Goal: Task Accomplishment & Management: Complete application form

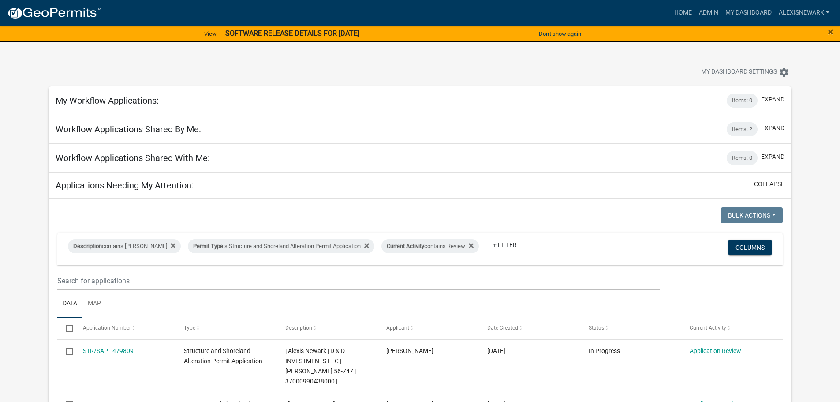
scroll to position [215, 0]
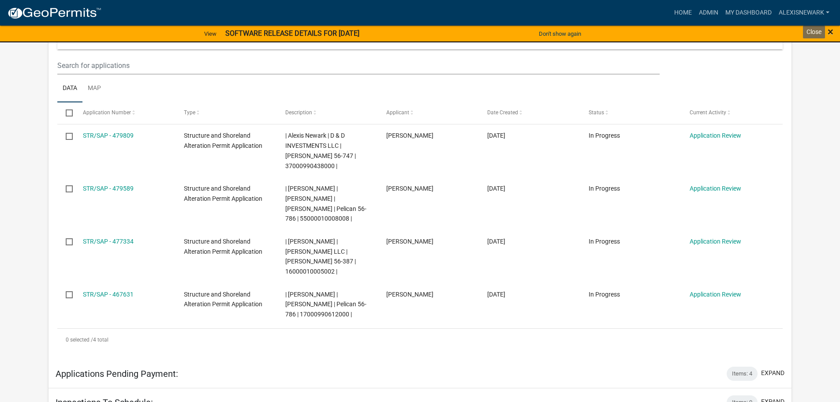
click at [829, 28] on span "×" at bounding box center [831, 32] width 6 height 12
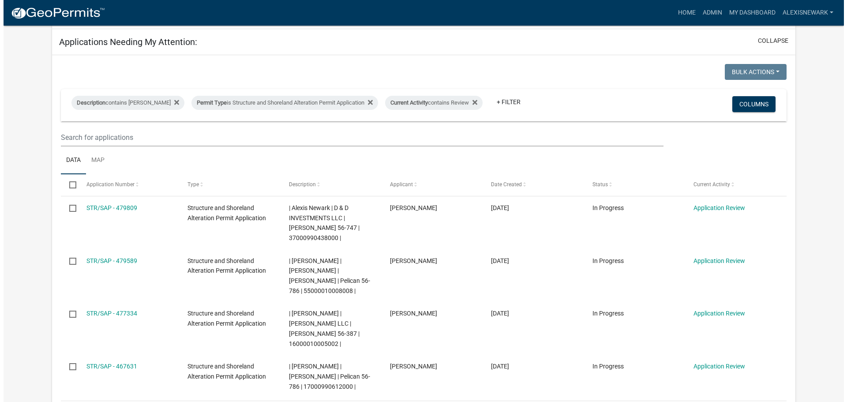
scroll to position [0, 0]
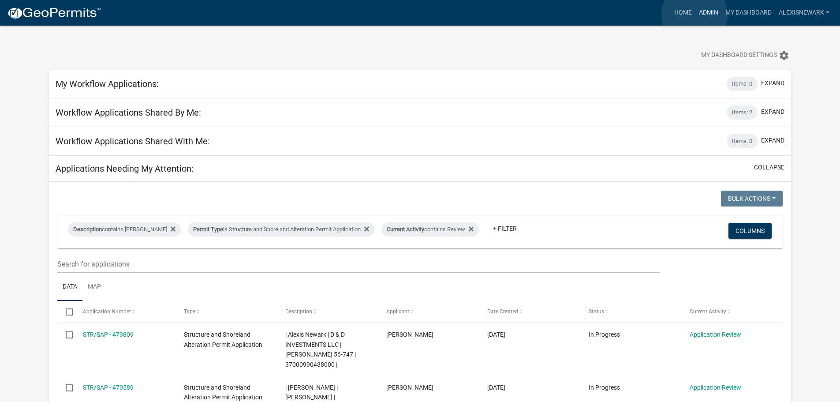
click at [696, 15] on link "Admin" at bounding box center [709, 12] width 26 height 17
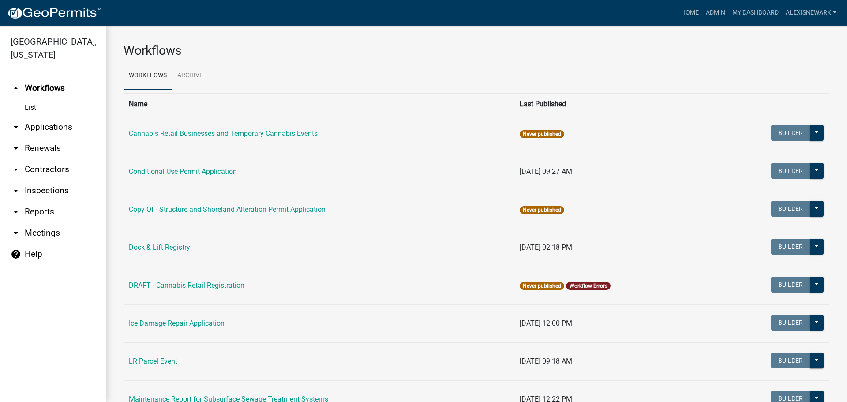
drag, startPoint x: 71, startPoint y: 133, endPoint x: 77, endPoint y: 128, distance: 8.0
click at [71, 133] on link "arrow_drop_down Applications" at bounding box center [53, 126] width 106 height 21
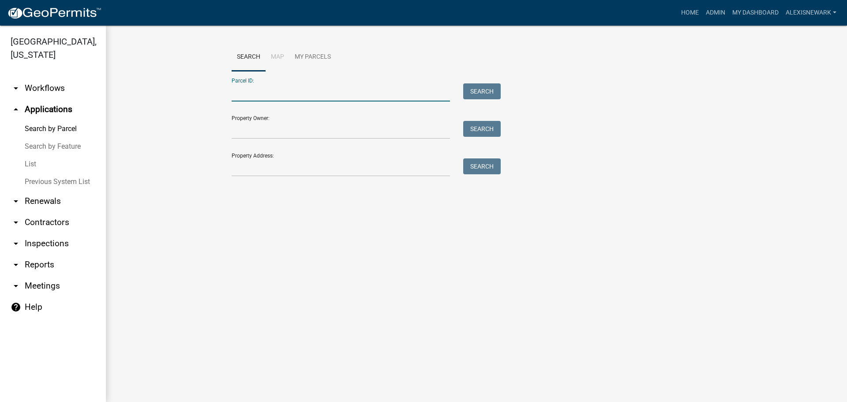
click at [299, 90] on input "Parcel ID:" at bounding box center [341, 92] width 218 height 18
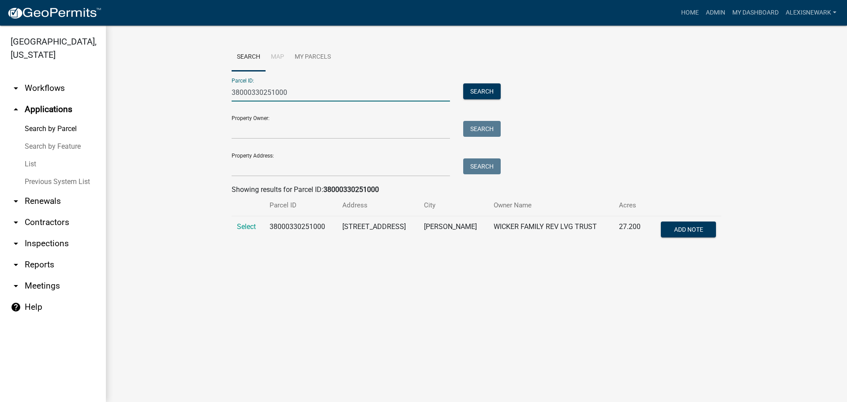
type input "38000330251000"
click at [247, 221] on td "Select" at bounding box center [248, 230] width 33 height 29
click at [246, 223] on span "Select" at bounding box center [246, 226] width 19 height 8
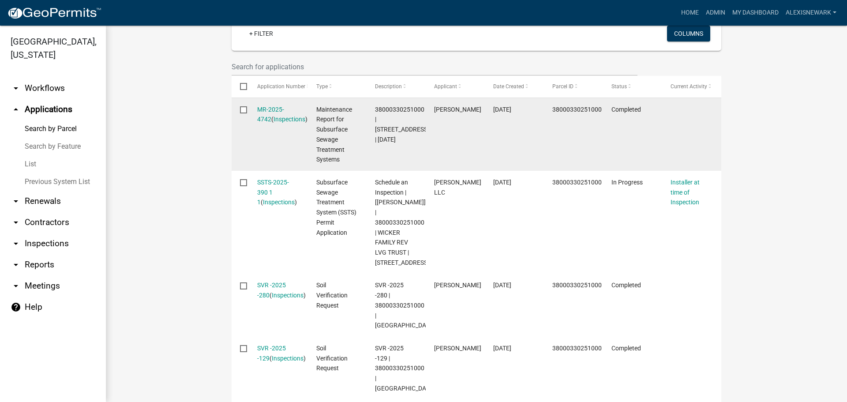
scroll to position [276, 0]
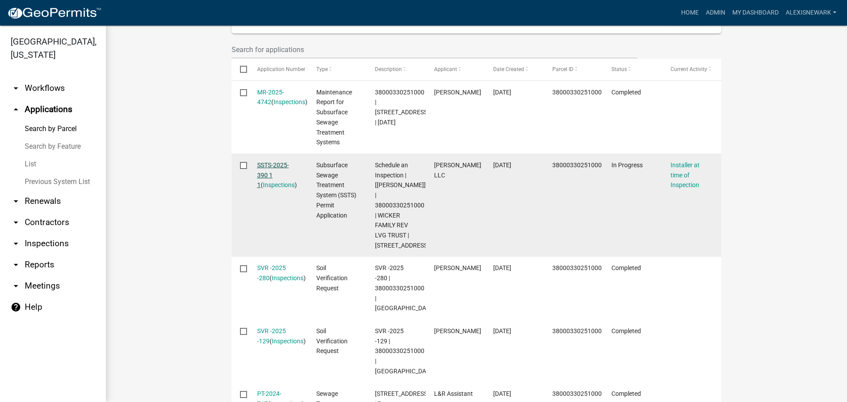
click at [271, 165] on link "SSTS-2025-390 1 1" at bounding box center [273, 174] width 32 height 27
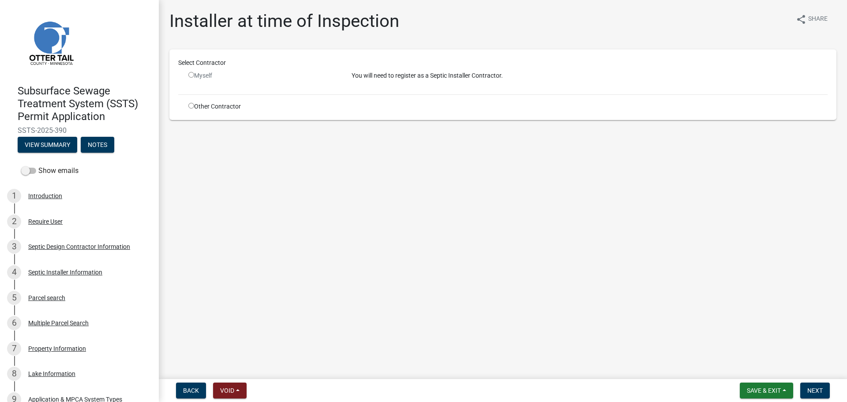
click at [188, 106] on div "Other Contractor" at bounding box center [263, 106] width 163 height 9
click at [191, 105] on input "radio" at bounding box center [191, 106] width 6 height 6
radio input "true"
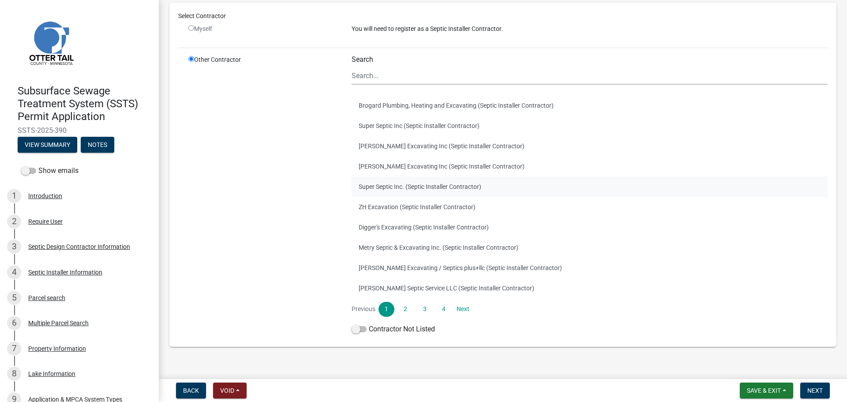
scroll to position [72, 0]
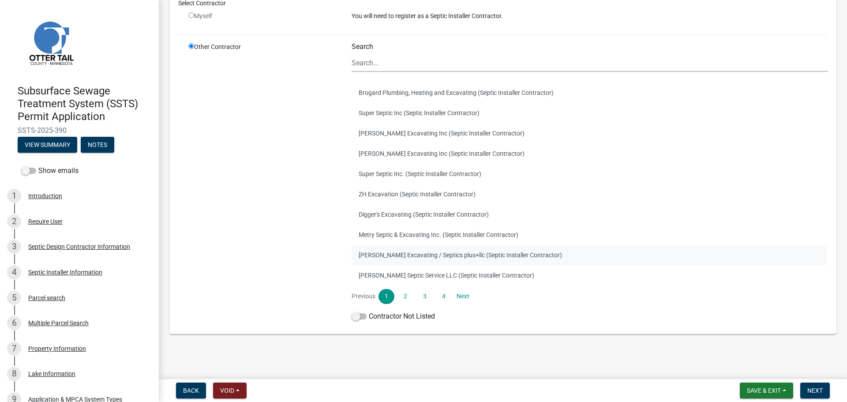
click at [435, 258] on button "Budke Excavating / Septics plus+llc (Septic Installer Contractor)" at bounding box center [590, 255] width 476 height 20
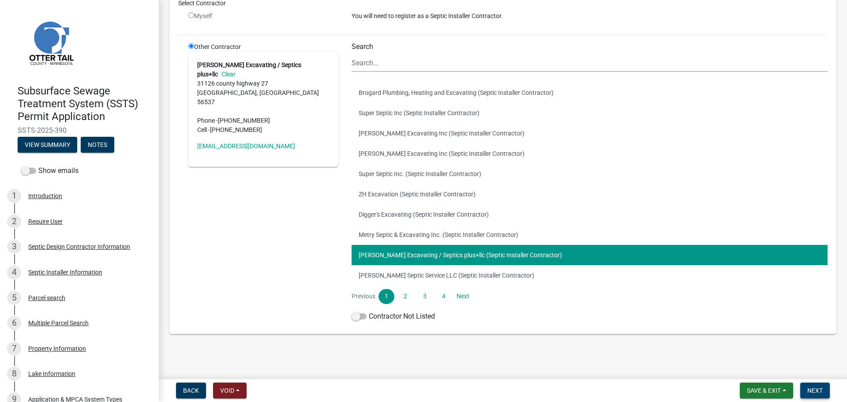
click at [827, 386] on button "Next" at bounding box center [815, 390] width 30 height 16
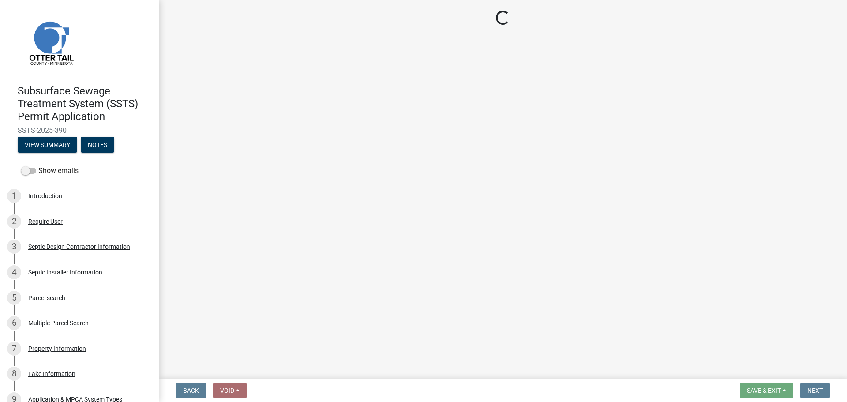
select select "710d5f49-2663-4e73-9718-d0c4e189f5ed"
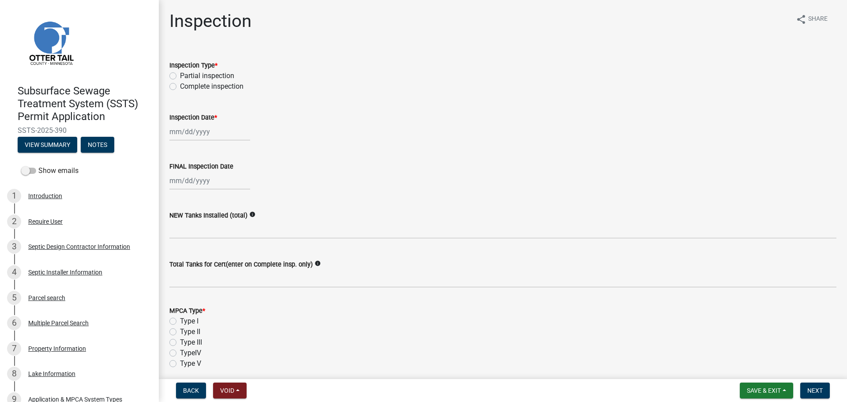
click at [172, 82] on div "Complete inspection" at bounding box center [502, 86] width 667 height 11
click at [180, 87] on label "Complete inspection" at bounding box center [212, 86] width 64 height 11
click at [180, 87] on input "Complete inspection" at bounding box center [183, 84] width 6 height 6
radio input "true"
click at [202, 135] on div at bounding box center [209, 132] width 81 height 18
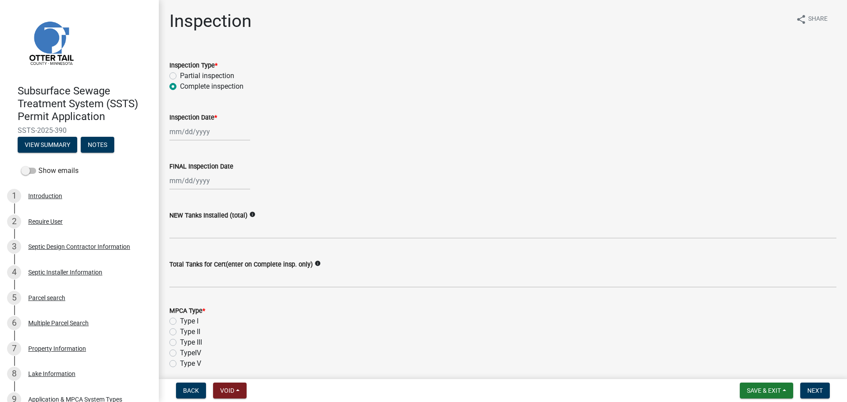
select select "9"
select select "2025"
click at [206, 223] on div "24" at bounding box center [206, 221] width 14 height 14
type input "09/24/2025"
select select "9"
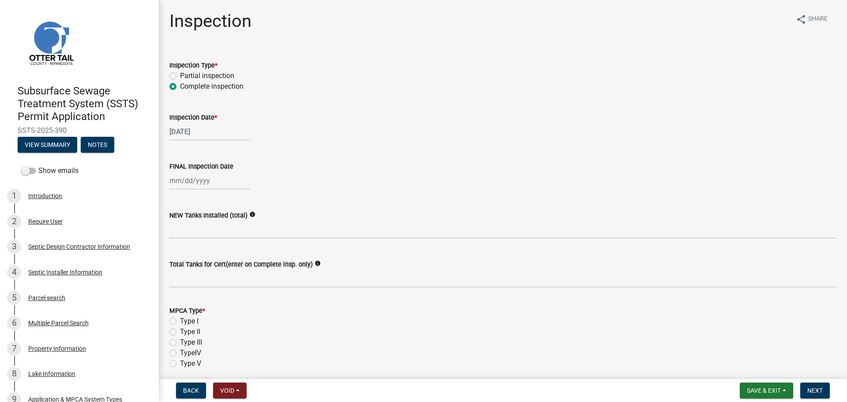
select select "2025"
drag, startPoint x: 206, startPoint y: 183, endPoint x: 206, endPoint y: 187, distance: 4.9
click at [206, 183] on div "Jan Feb Mar Apr May Jun Jul Aug Sep Oct Nov Dec 1525 1526 1527 1528 1529 1530 1…" at bounding box center [209, 181] width 81 height 18
click at [203, 266] on div "24" at bounding box center [206, 270] width 14 height 14
type input "09/24/2025"
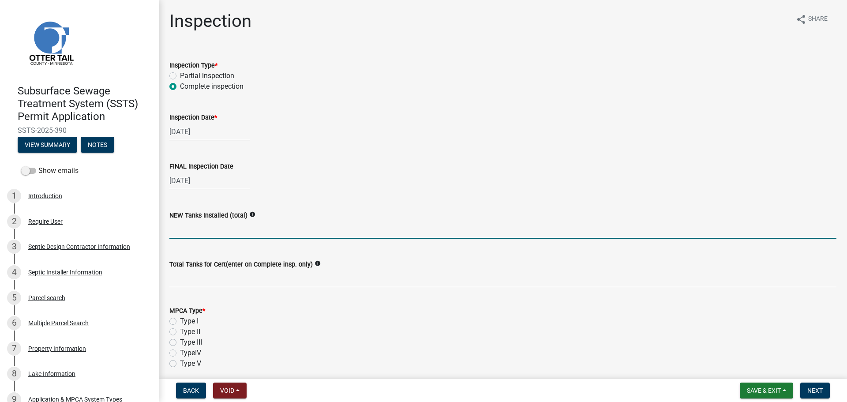
click at [201, 227] on input "text" at bounding box center [502, 230] width 667 height 18
type input "1"
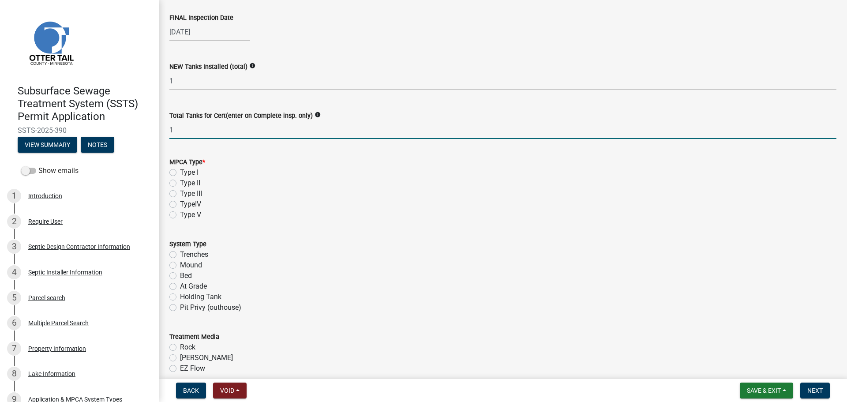
scroll to position [176, 0]
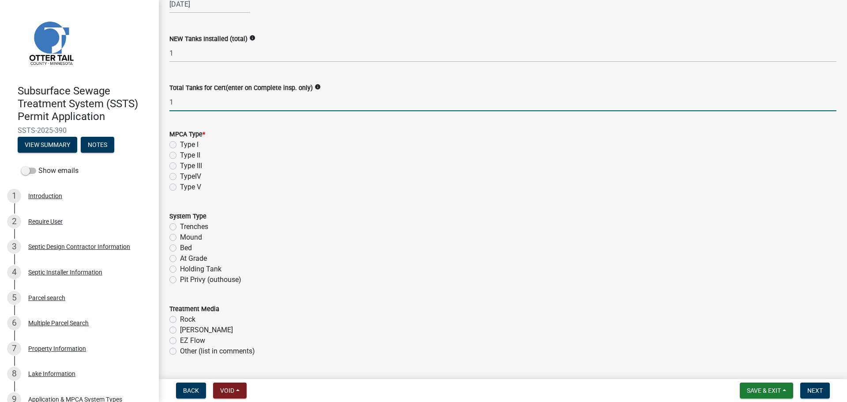
type input "1"
click at [180, 145] on label "Type I" at bounding box center [189, 144] width 19 height 11
click at [180, 145] on input "Type I" at bounding box center [183, 142] width 6 height 6
radio input "true"
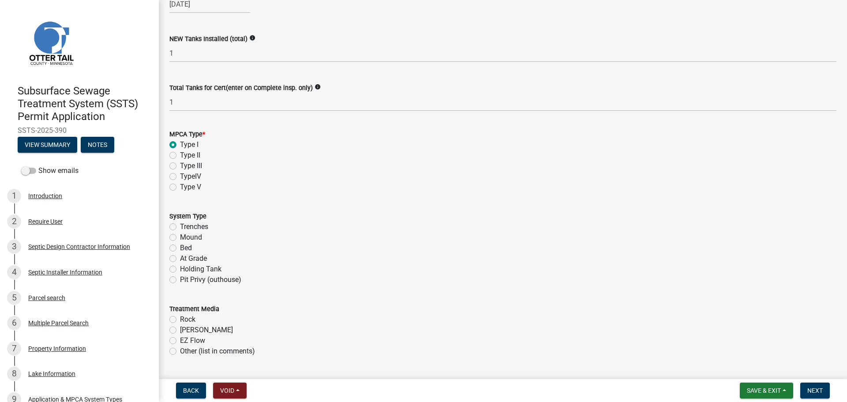
click at [180, 235] on label "Mound" at bounding box center [191, 237] width 22 height 11
click at [180, 235] on input "Mound" at bounding box center [183, 235] width 6 height 6
radio input "true"
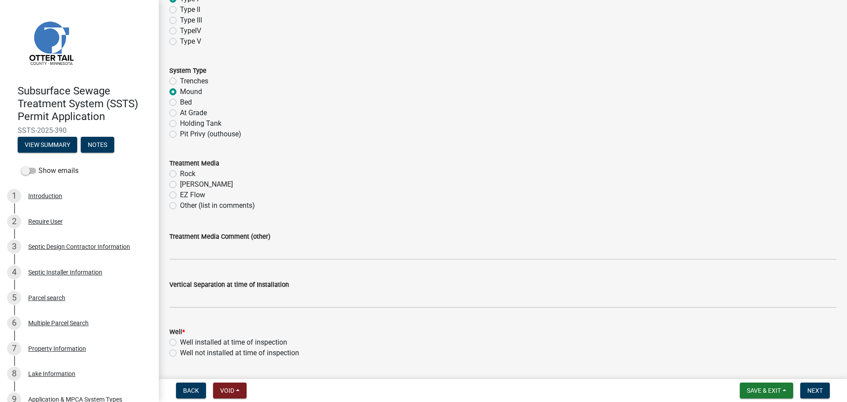
scroll to position [331, 0]
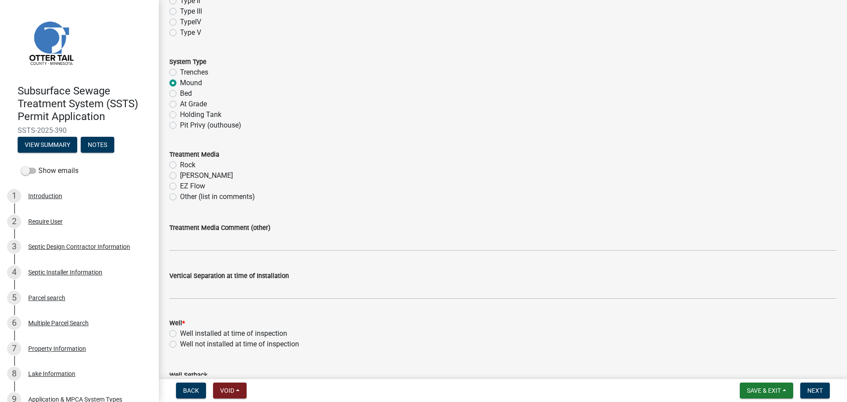
click at [180, 165] on label "Rock" at bounding box center [187, 165] width 15 height 11
click at [180, 165] on input "Rock" at bounding box center [183, 163] width 6 height 6
radio input "true"
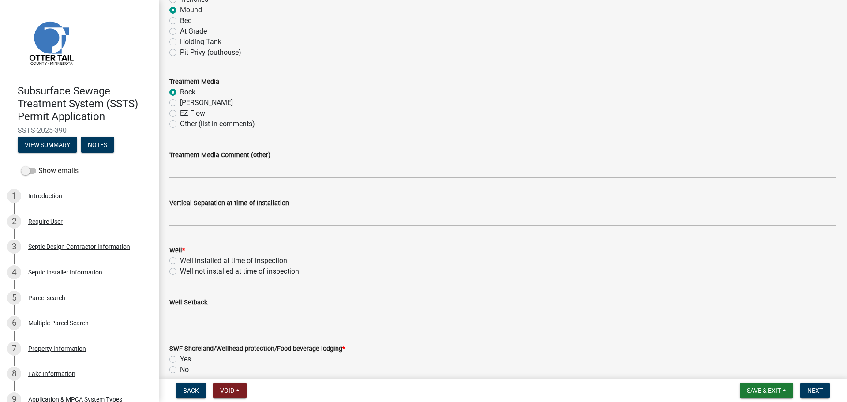
scroll to position [408, 0]
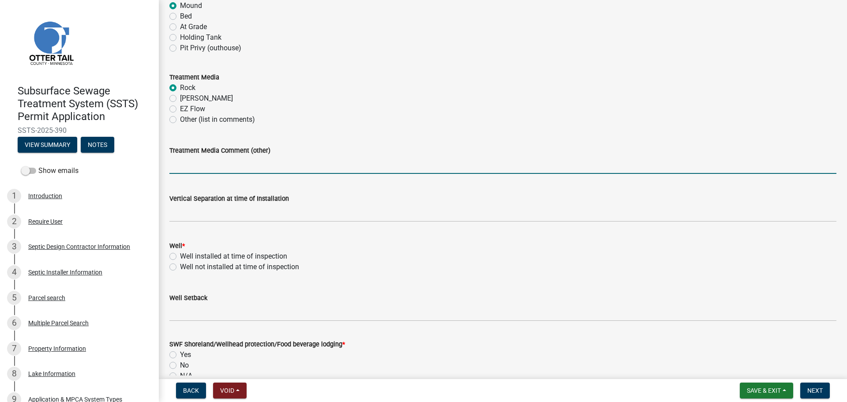
click at [217, 173] on input "Treatment Media Comment (other)" at bounding box center [502, 165] width 667 height 18
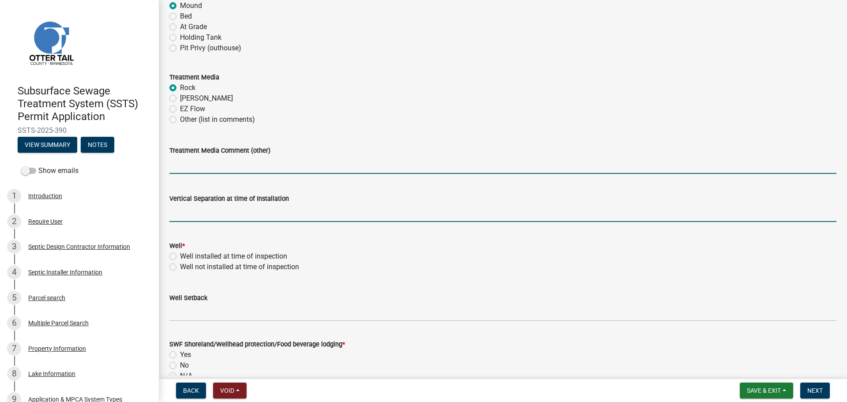
click at [220, 210] on input "text" at bounding box center [502, 213] width 667 height 18
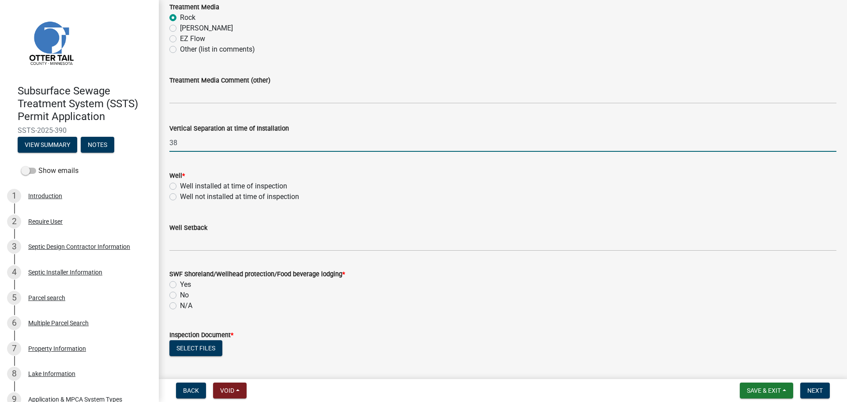
scroll to position [618, 0]
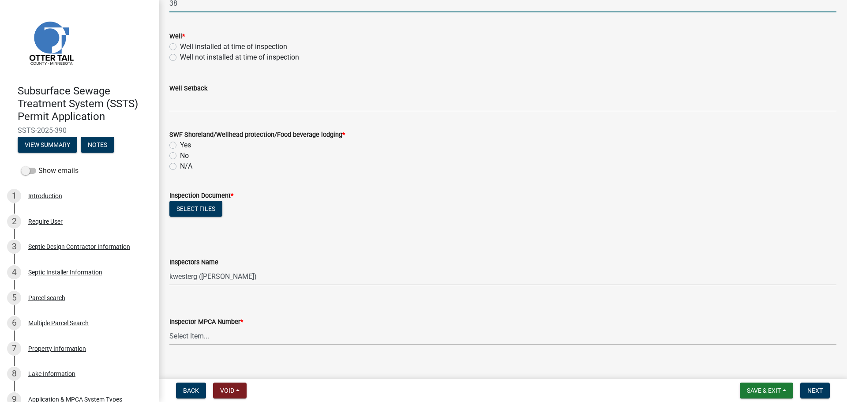
type input "38"
click at [180, 46] on label "Well installed at time of inspection" at bounding box center [233, 46] width 107 height 11
click at [180, 46] on input "Well installed at time of inspection" at bounding box center [183, 44] width 6 height 6
radio input "true"
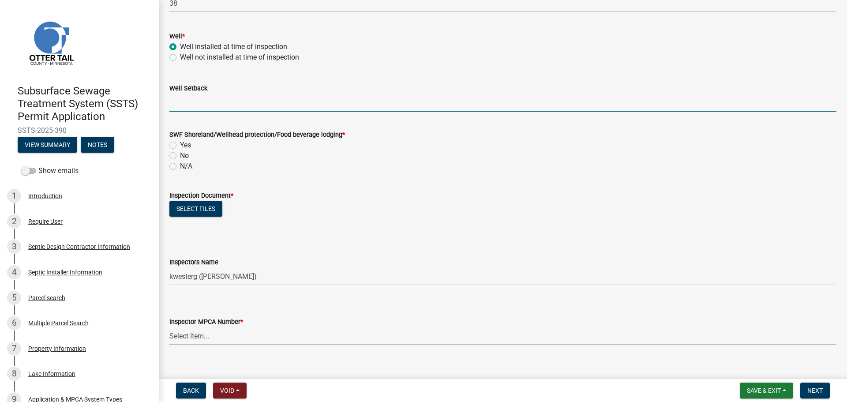
click at [192, 105] on input "Well Setback" at bounding box center [502, 103] width 667 height 18
type input "129"
click at [172, 141] on div "Yes" at bounding box center [502, 145] width 667 height 11
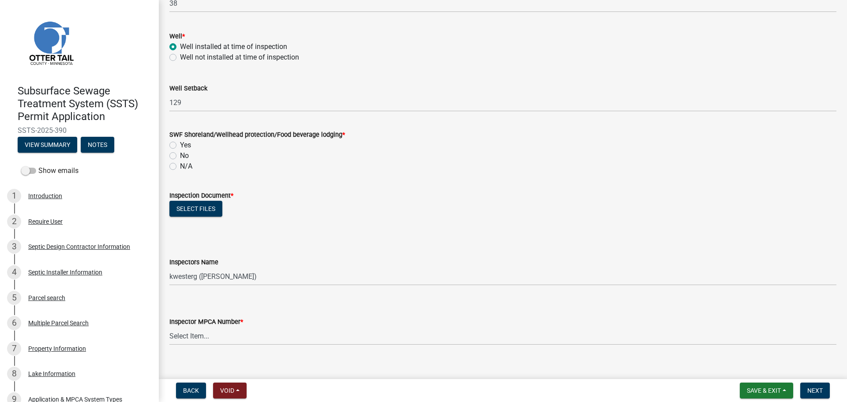
click at [180, 145] on label "Yes" at bounding box center [185, 145] width 11 height 11
click at [180, 145] on input "Yes" at bounding box center [183, 143] width 6 height 6
radio input "true"
click at [205, 210] on button "Select files" at bounding box center [195, 209] width 53 height 16
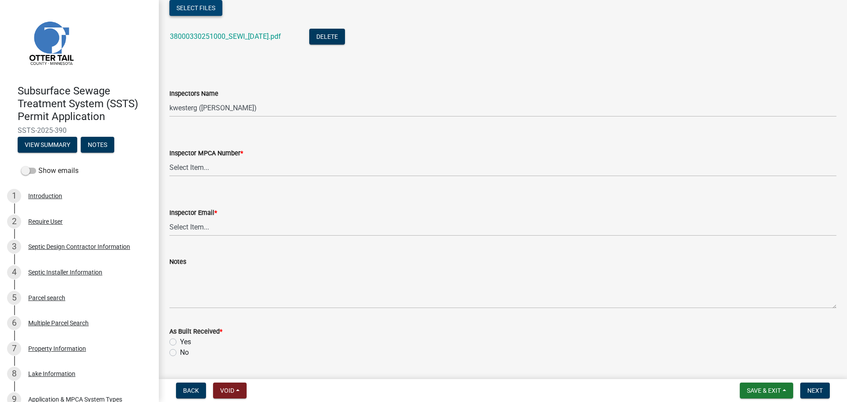
scroll to position [860, 0]
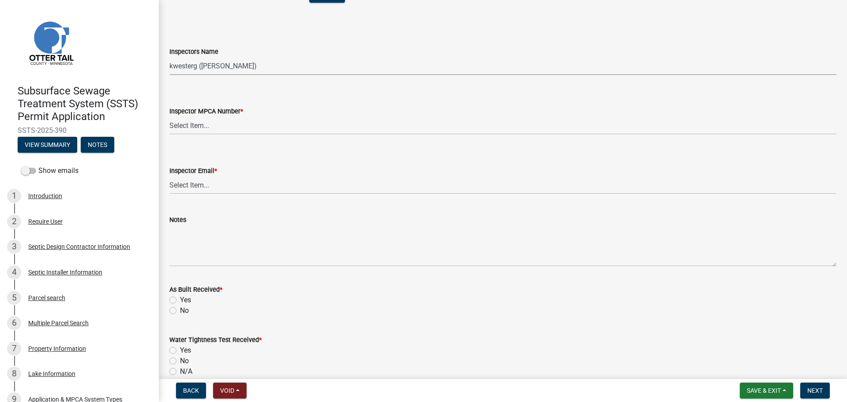
click at [221, 63] on select "Select Item... btollefson (Brittany Tollefson) alexisnewark (Alexis Newark) epl…" at bounding box center [502, 66] width 667 height 18
select select "540cdff0-8667-4a16-ad1f-2fbf1edb8379"
click at [169, 57] on select "Select Item... btollefson (Brittany Tollefson) alexisnewark (Alexis Newark) epl…" at bounding box center [502, 66] width 667 height 18
click at [223, 179] on select "Select Item... Alexis Newark (anewark@ottertailcounty.gov) Amy Busko (abusko@ot…" at bounding box center [502, 185] width 667 height 18
click at [169, 176] on select "Select Item... Alexis Newark (anewark@ottertailcounty.gov) Amy Busko (abusko@ot…" at bounding box center [502, 185] width 667 height 18
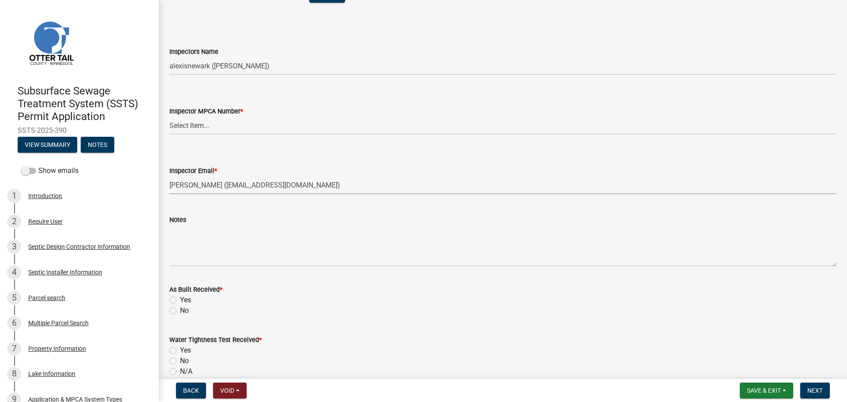
select select "46a67eee-2c7d-4579-9973-15a8b9f9d8c4"
click at [215, 123] on select "Select Item... Alexis Newark (10415) Andrea Perales (924) Brittany Tollefson (1…" at bounding box center [502, 125] width 667 height 18
click at [169, 116] on select "Select Item... Alexis Newark (10415) Andrea Perales (924) Brittany Tollefson (1…" at bounding box center [502, 125] width 667 height 18
select select "d127207f-e6b2-42e2-ba4c-6918cdf94176"
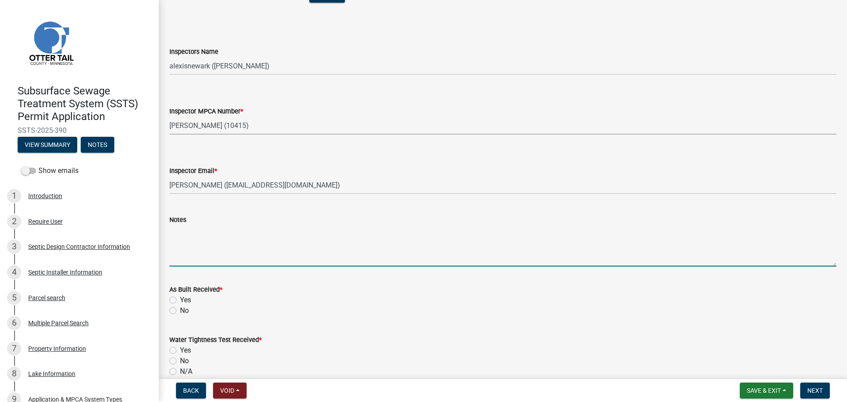
click at [214, 251] on textarea "Notes" at bounding box center [502, 245] width 667 height 41
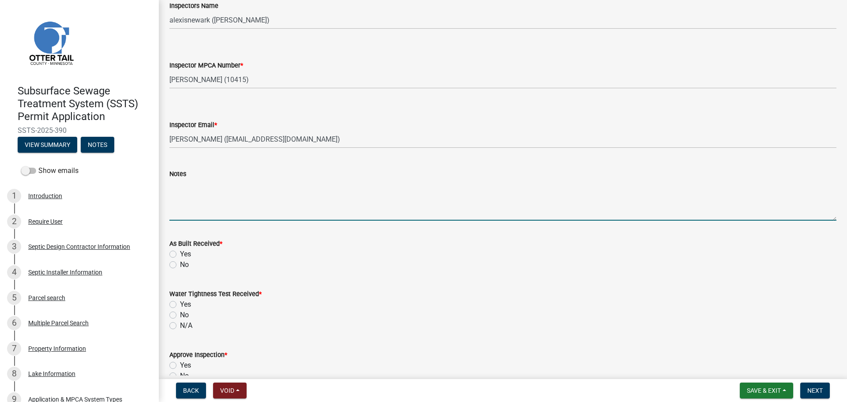
scroll to position [1004, 0]
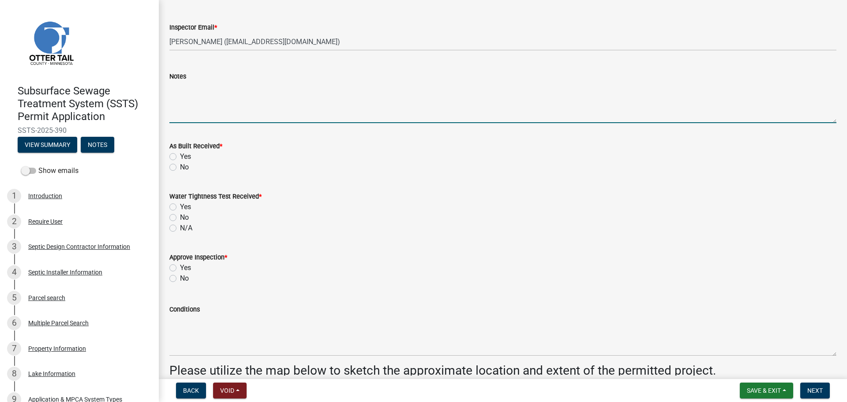
click at [180, 165] on label "No" at bounding box center [184, 167] width 9 height 11
click at [180, 165] on input "No" at bounding box center [183, 165] width 6 height 6
radio input "true"
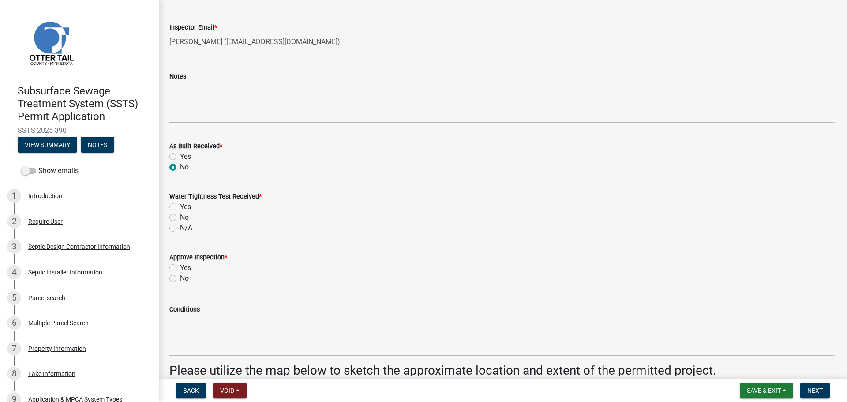
click at [180, 229] on label "N/A" at bounding box center [186, 228] width 12 height 11
click at [180, 229] on input "N/A" at bounding box center [183, 226] width 6 height 6
radio input "true"
click at [180, 266] on label "Yes" at bounding box center [185, 267] width 11 height 11
click at [180, 266] on input "Yes" at bounding box center [183, 265] width 6 height 6
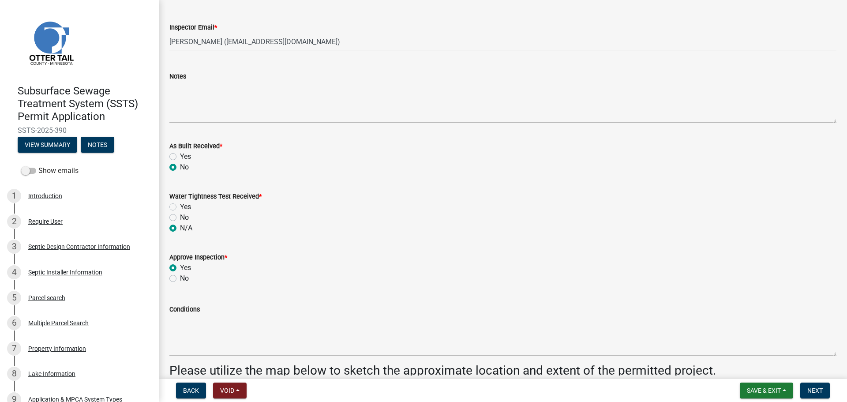
radio input "true"
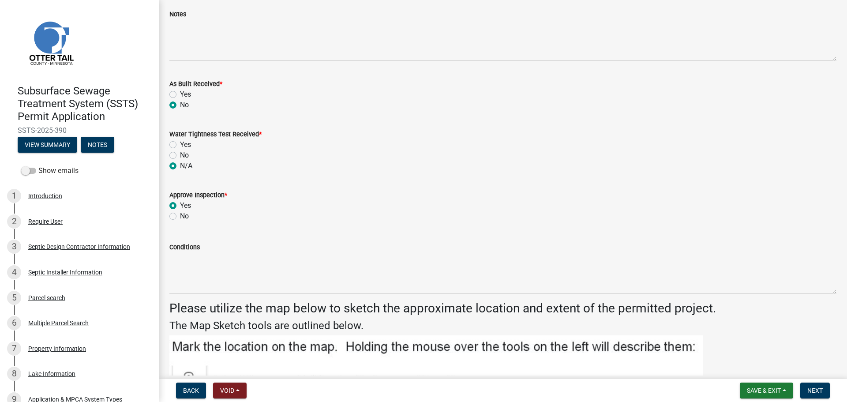
scroll to position [1070, 0]
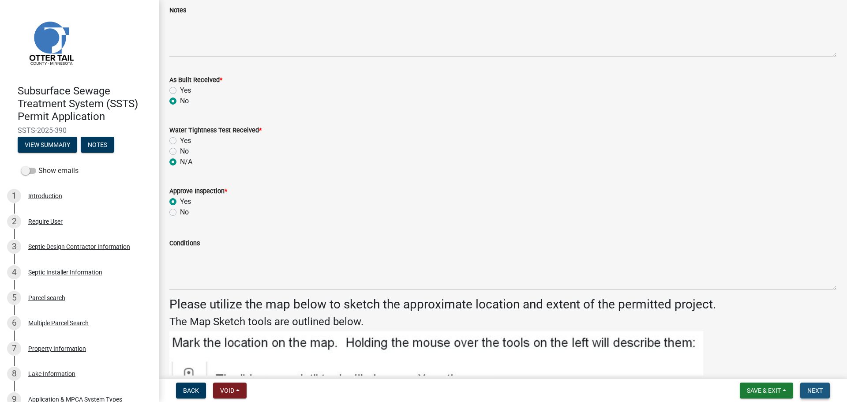
click at [806, 393] on button "Next" at bounding box center [815, 390] width 30 height 16
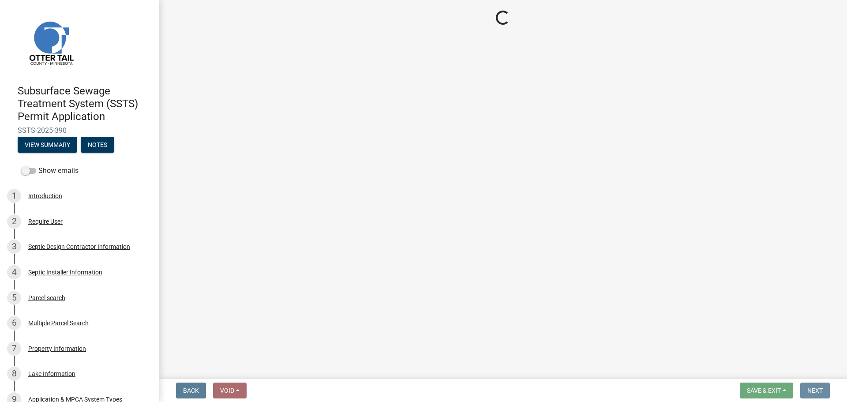
scroll to position [0, 0]
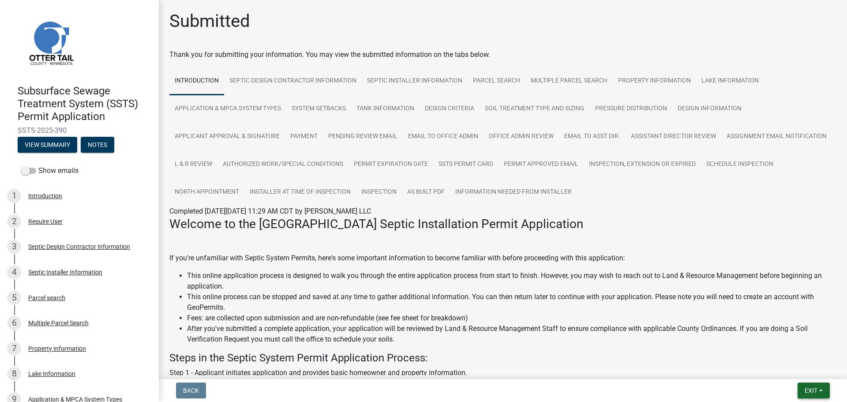
click at [798, 386] on button "Exit" at bounding box center [814, 390] width 32 height 16
click at [801, 370] on button "Save & Exit" at bounding box center [794, 367] width 71 height 21
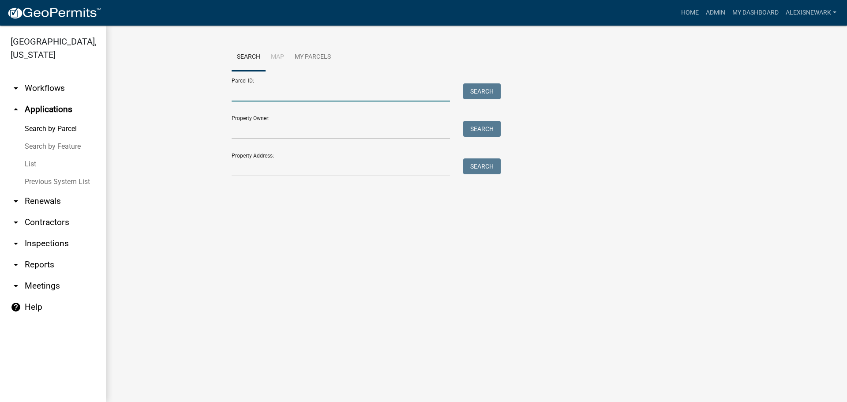
click at [301, 85] on input "Parcel ID:" at bounding box center [341, 92] width 218 height 18
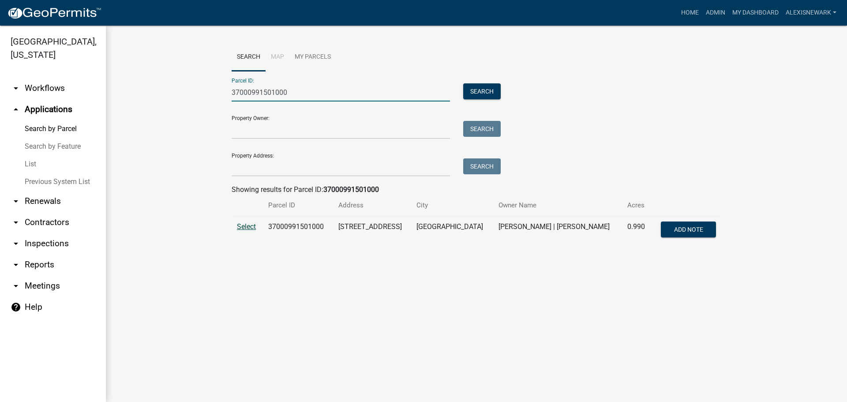
type input "37000991501000"
click at [244, 223] on span "Select" at bounding box center [246, 226] width 19 height 8
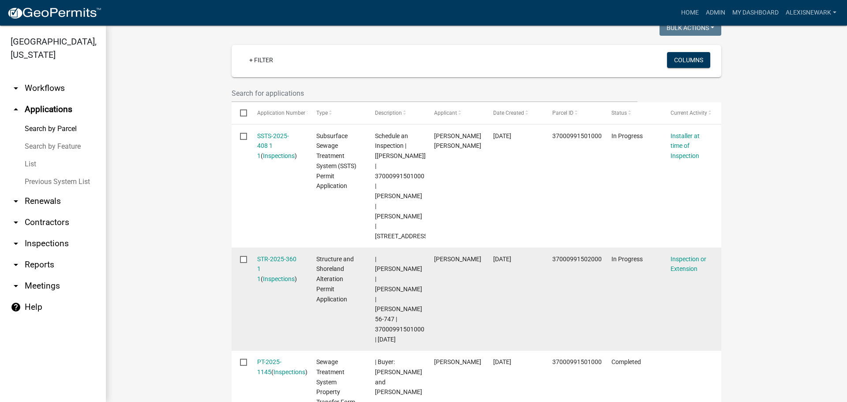
scroll to position [233, 0]
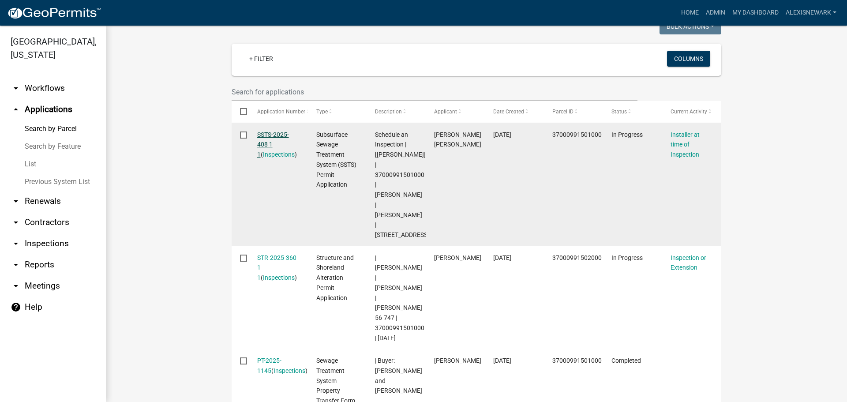
click at [272, 137] on link "SSTS-2025-408 1 1" at bounding box center [273, 144] width 32 height 27
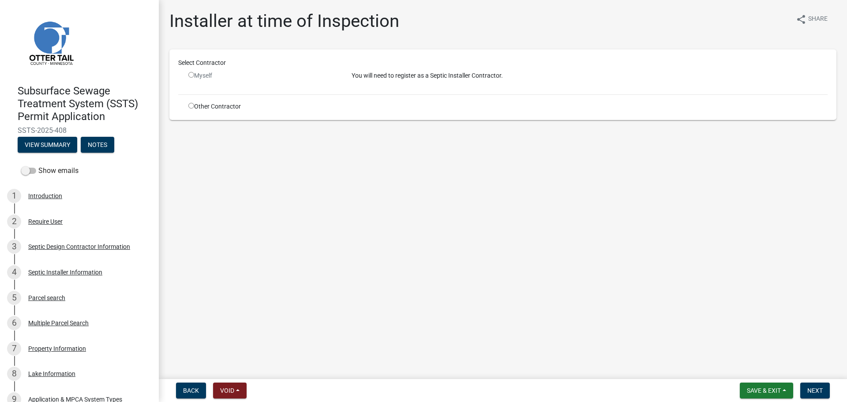
click at [188, 105] on input "radio" at bounding box center [191, 106] width 6 height 6
radio input "true"
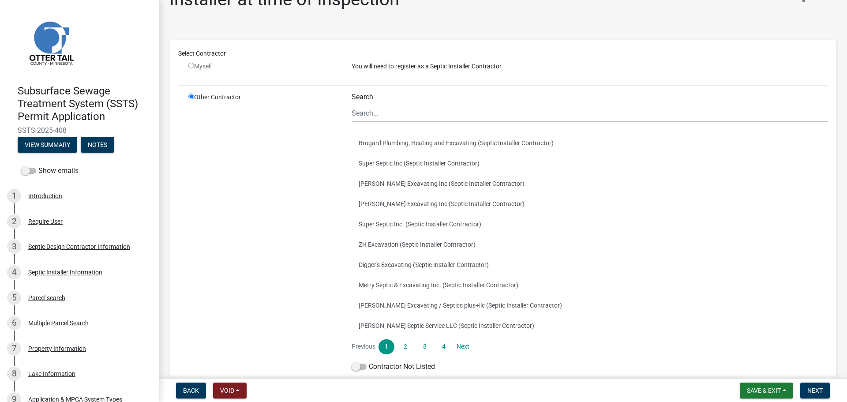
scroll to position [72, 0]
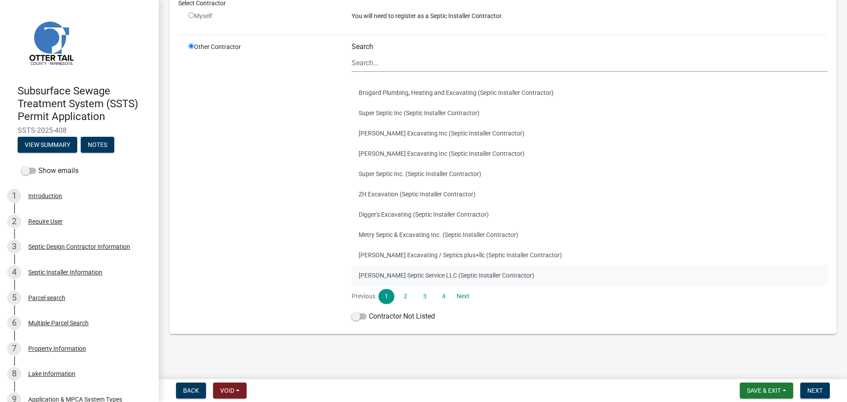
click at [429, 277] on button "Ross Seifert Septic Service LLC (Septic Installer Contractor)" at bounding box center [590, 275] width 476 height 20
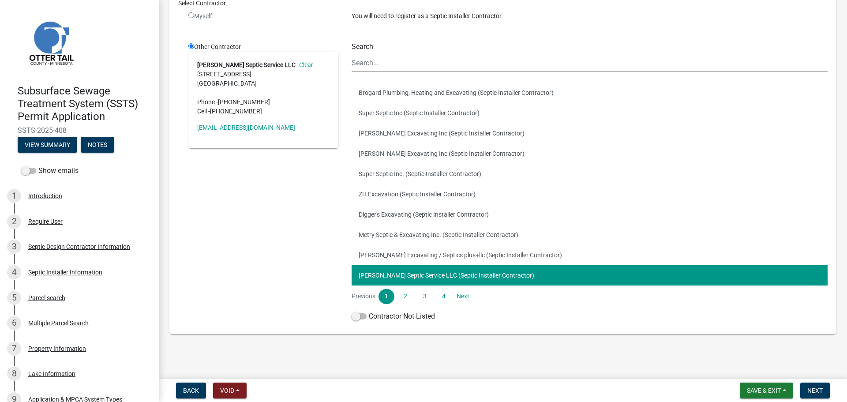
click at [823, 398] on nav "Back Void Withdraw Lock Expire Void Save & Exit Save Save & Exit Next" at bounding box center [503, 390] width 688 height 23
click at [820, 393] on span "Next" at bounding box center [814, 390] width 15 height 7
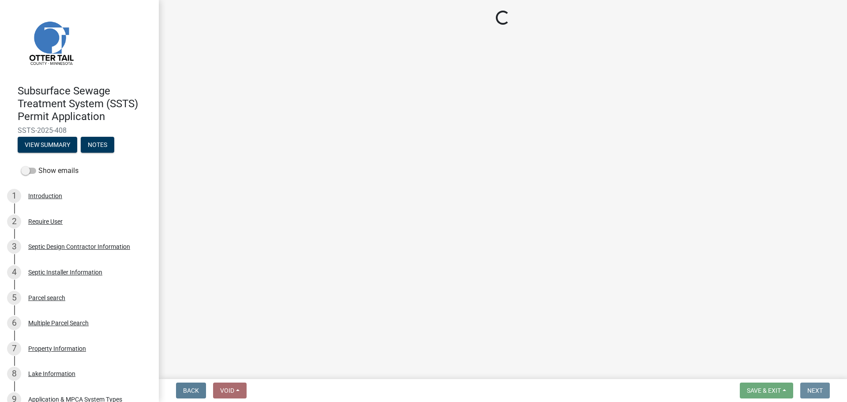
scroll to position [0, 0]
select select "710d5f49-2663-4e73-9718-d0c4e189f5ed"
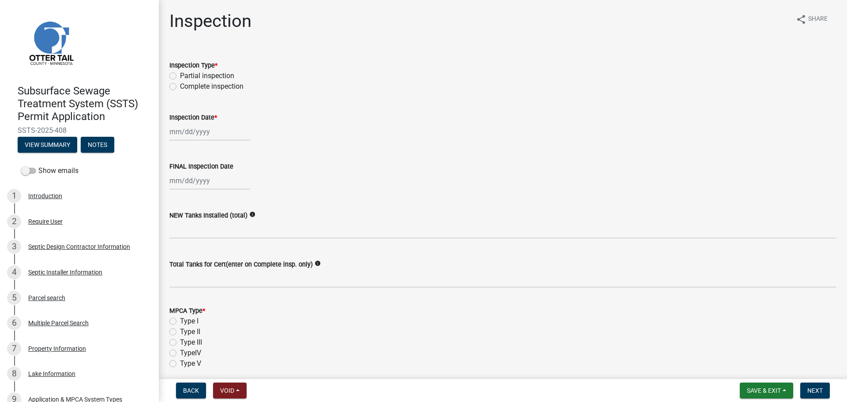
click at [221, 93] on wm-data-entity-input "Inspection Type * Partial inspection Complete inspection" at bounding box center [502, 74] width 667 height 50
click at [220, 88] on label "Complete inspection" at bounding box center [212, 86] width 64 height 11
click at [186, 87] on input "Complete inspection" at bounding box center [183, 84] width 6 height 6
radio input "true"
click at [194, 139] on div at bounding box center [209, 132] width 81 height 18
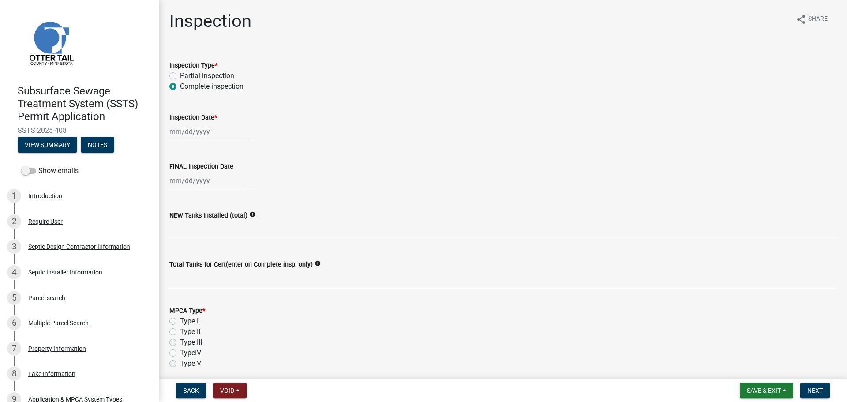
select select "9"
select select "2025"
click at [205, 221] on div "24" at bounding box center [206, 221] width 14 height 14
type input "09/24/2025"
click at [194, 180] on div at bounding box center [209, 181] width 81 height 18
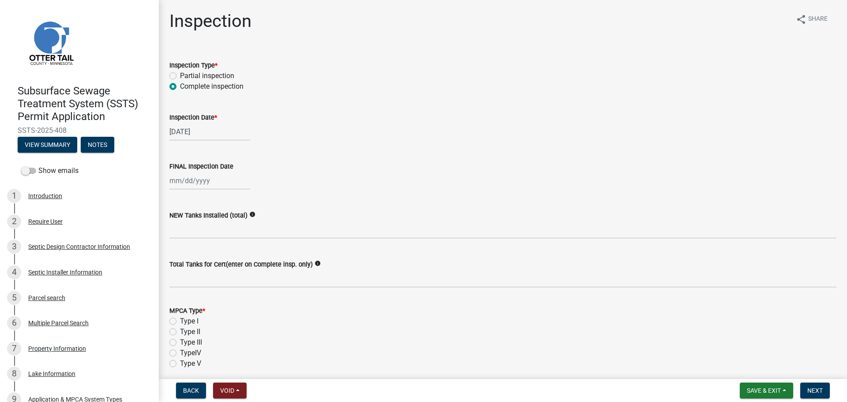
select select "9"
select select "2025"
click at [205, 265] on div "24" at bounding box center [206, 270] width 14 height 14
type input "09/24/2025"
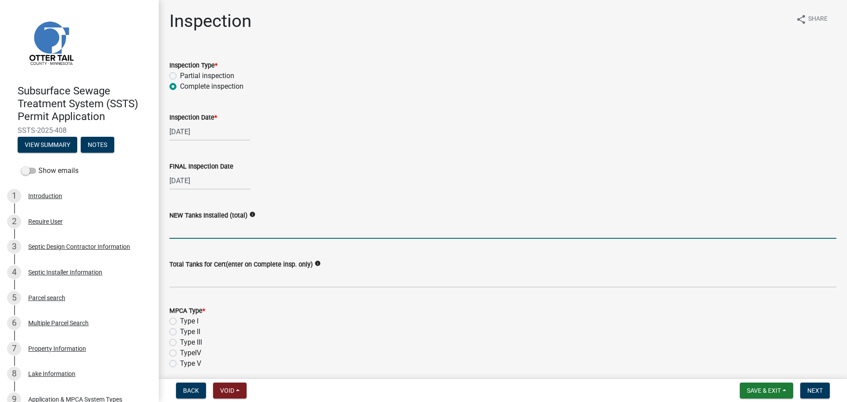
click at [196, 232] on input "text" at bounding box center [502, 230] width 667 height 18
type input "1"
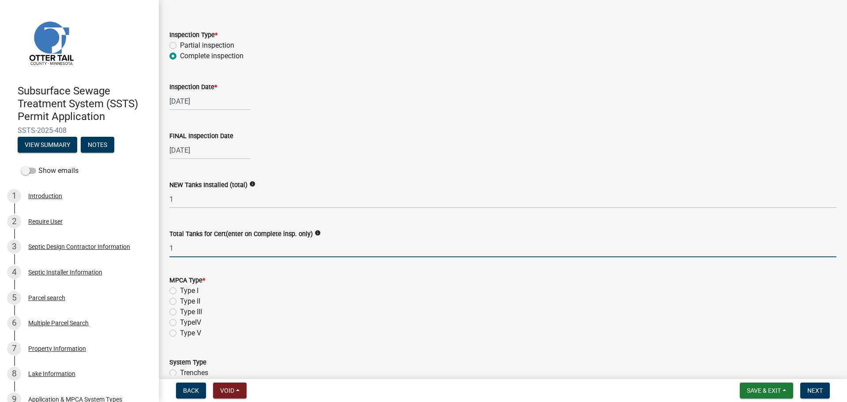
scroll to position [121, 0]
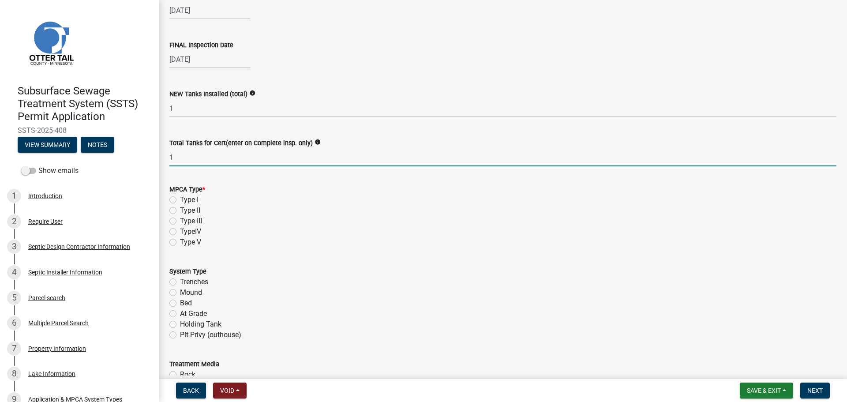
type input "1"
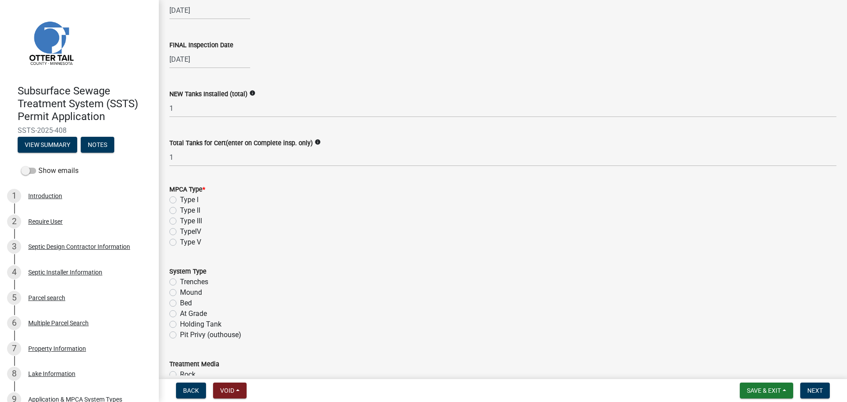
click at [180, 210] on label "Type II" at bounding box center [190, 210] width 20 height 11
click at [180, 210] on input "Type II" at bounding box center [183, 208] width 6 height 6
radio input "true"
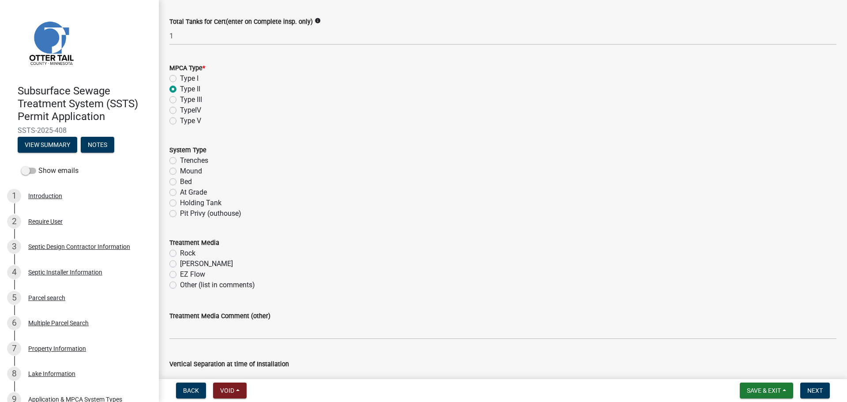
scroll to position [254, 0]
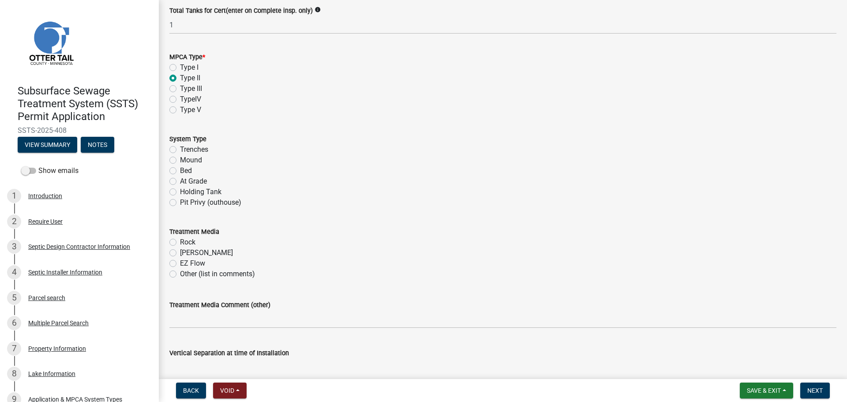
click at [180, 190] on label "Holding Tank" at bounding box center [200, 192] width 41 height 11
click at [180, 190] on input "Holding Tank" at bounding box center [183, 190] width 6 height 6
radio input "true"
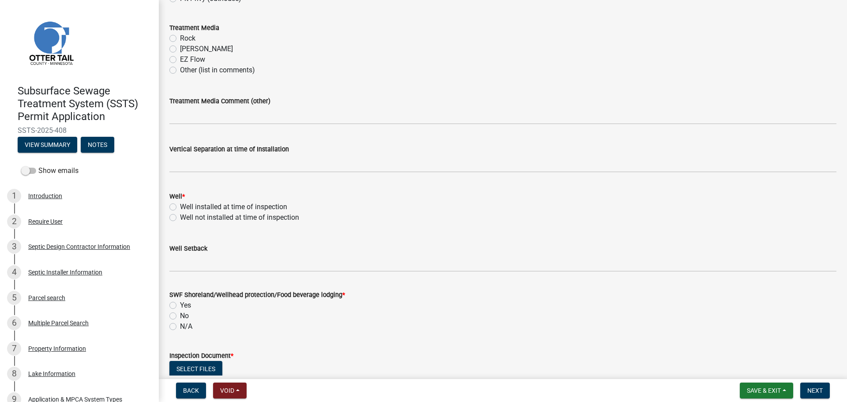
scroll to position [463, 0]
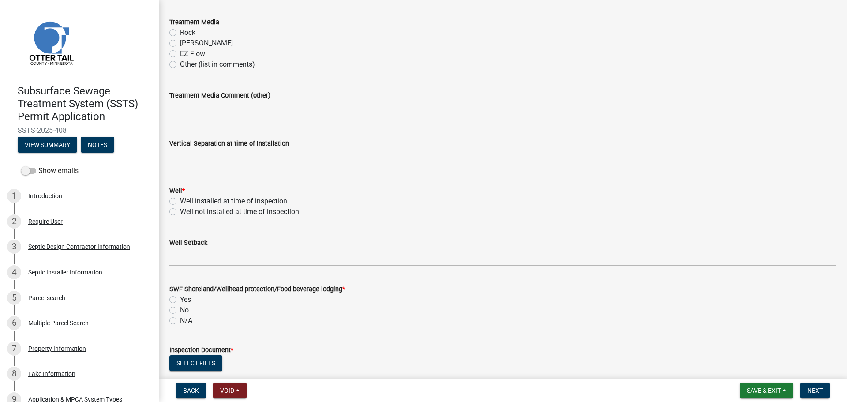
click at [180, 201] on label "Well installed at time of inspection" at bounding box center [233, 201] width 107 height 11
click at [180, 201] on input "Well installed at time of inspection" at bounding box center [183, 199] width 6 height 6
radio input "true"
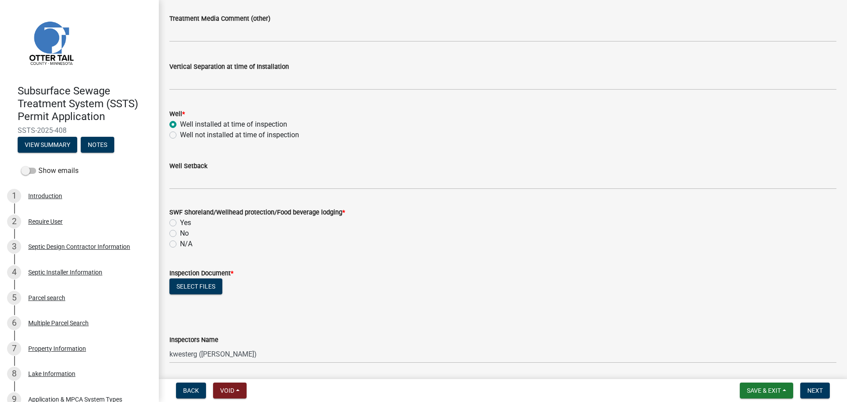
scroll to position [540, 0]
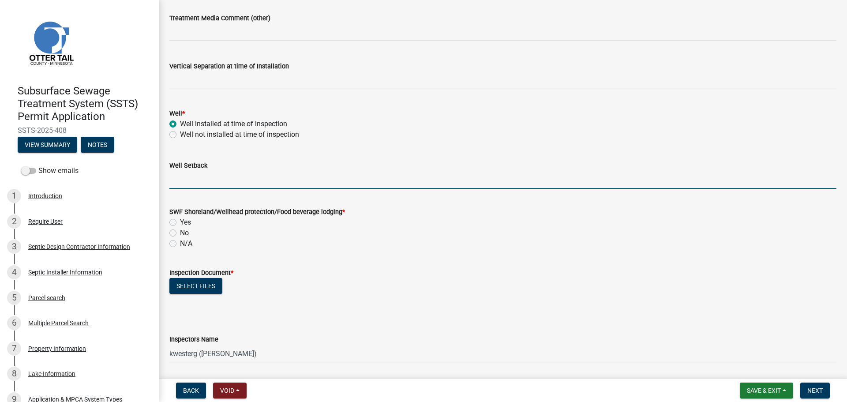
click at [203, 175] on input "Well Setback" at bounding box center [502, 180] width 667 height 18
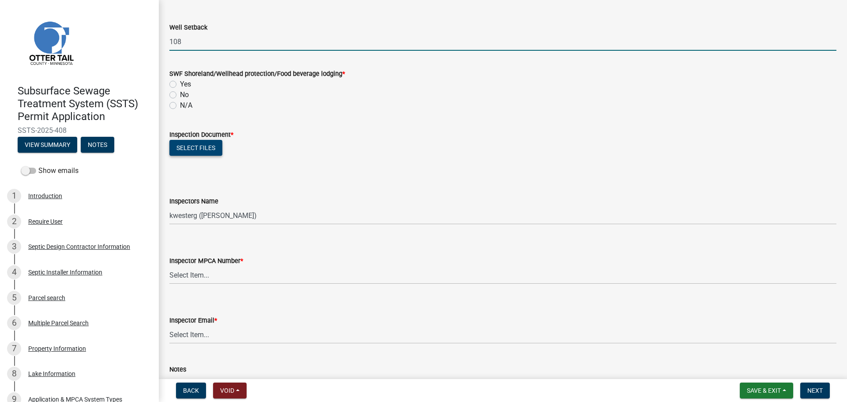
scroll to position [695, 0]
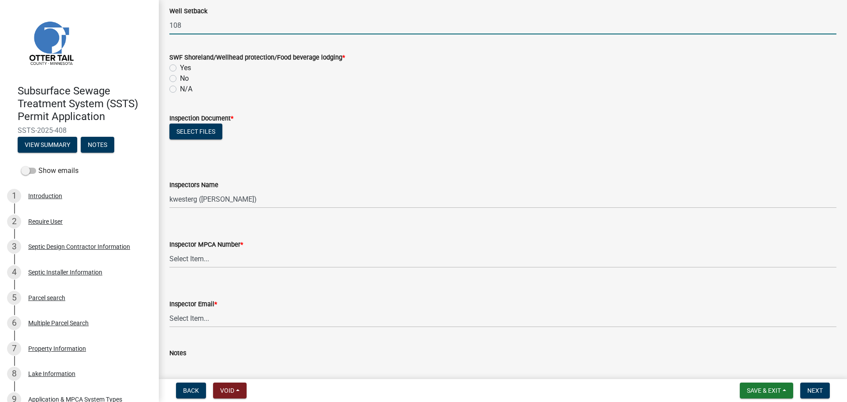
type input "108"
click at [180, 66] on label "Yes" at bounding box center [185, 68] width 11 height 11
click at [180, 66] on input "Yes" at bounding box center [183, 66] width 6 height 6
radio input "true"
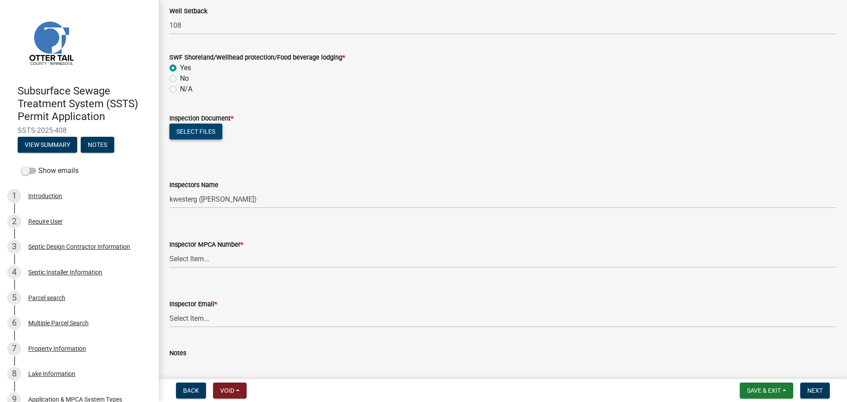
click at [198, 135] on button "Select files" at bounding box center [195, 132] width 53 height 16
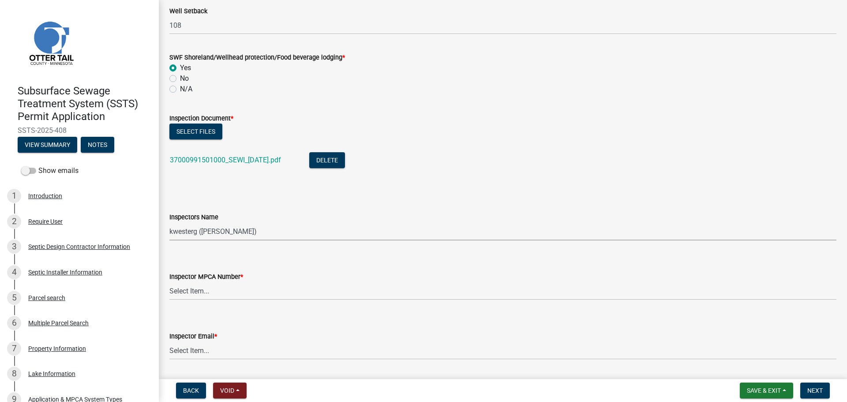
click at [224, 226] on select "Select Item... btollefson (Brittany Tollefson) alexisnewark (Alexis Newark) epl…" at bounding box center [502, 231] width 667 height 18
select select "540cdff0-8667-4a16-ad1f-2fbf1edb8379"
click at [169, 222] on select "Select Item... btollefson (Brittany Tollefson) alexisnewark (Alexis Newark) epl…" at bounding box center [502, 231] width 667 height 18
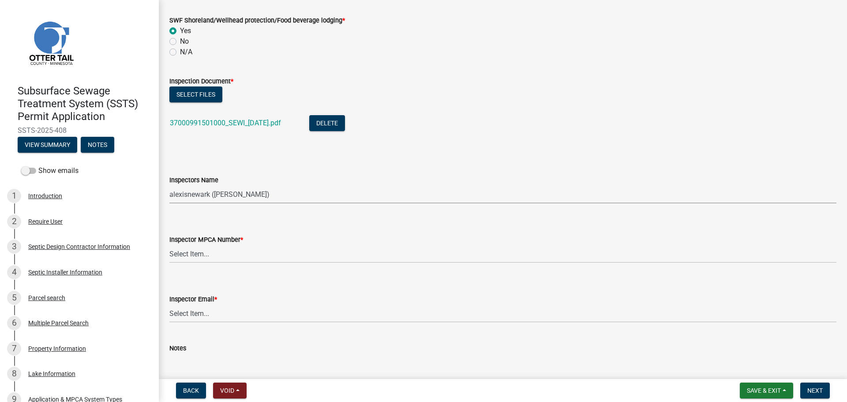
scroll to position [739, 0]
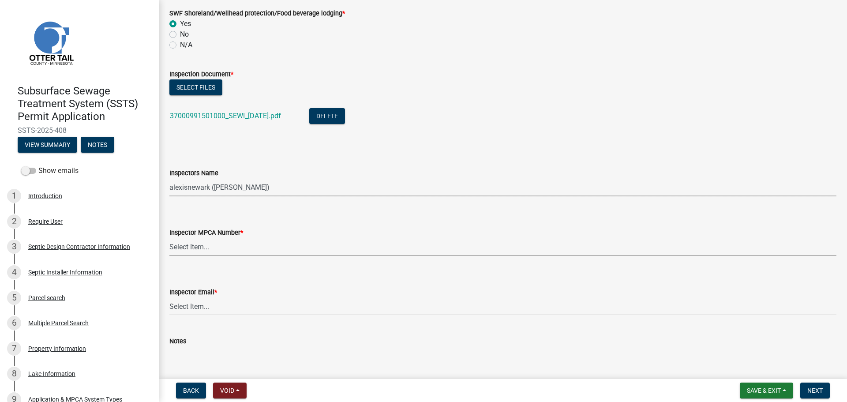
click at [220, 253] on select "Select Item... Alexis Newark (10415) Andrea Perales (924) Brittany Tollefson (1…" at bounding box center [502, 247] width 667 height 18
click at [221, 248] on select "Select Item... Alexis Newark (10415) Andrea Perales (924) Brittany Tollefson (1…" at bounding box center [502, 247] width 667 height 18
click at [169, 238] on select "Select Item... Alexis Newark (10415) Andrea Perales (924) Brittany Tollefson (1…" at bounding box center [502, 247] width 667 height 18
select select "d127207f-e6b2-42e2-ba4c-6918cdf94176"
click at [218, 310] on select "Select Item... Alexis Newark (anewark@ottertailcounty.gov) Amy Busko (abusko@ot…" at bounding box center [502, 306] width 667 height 18
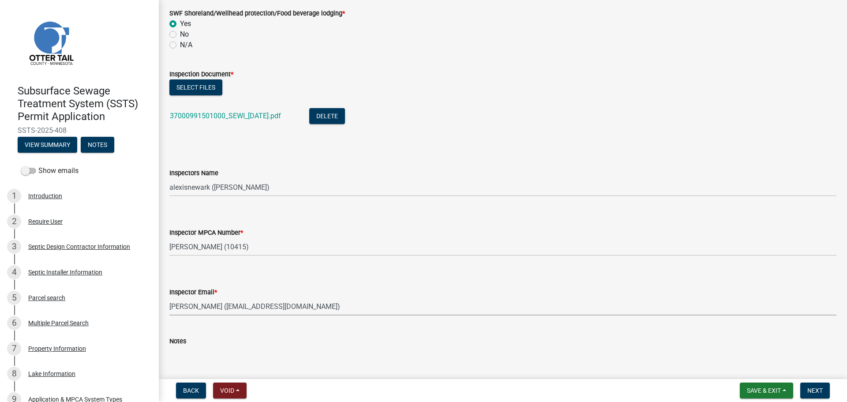
click at [169, 297] on select "Select Item... Alexis Newark (anewark@ottertailcounty.gov) Amy Busko (abusko@ot…" at bounding box center [502, 306] width 667 height 18
select select "46a67eee-2c7d-4579-9973-15a8b9f9d8c4"
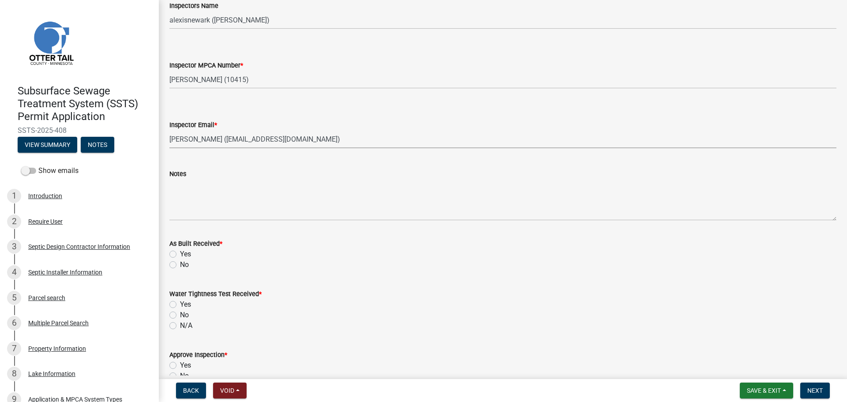
scroll to position [948, 0]
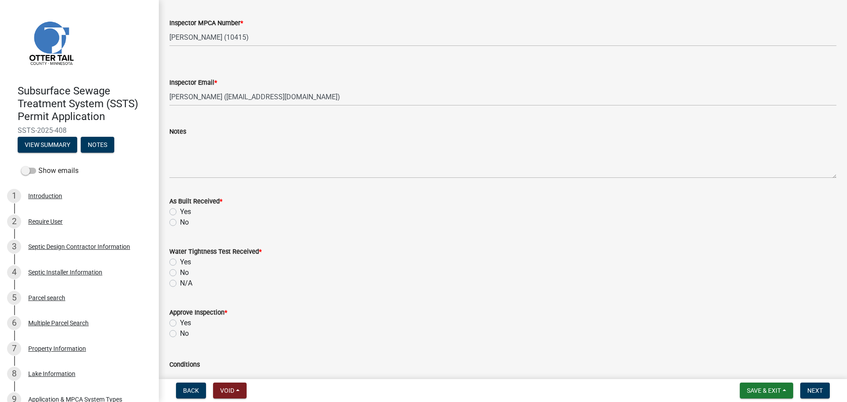
click at [180, 221] on label "No" at bounding box center [184, 222] width 9 height 11
click at [180, 221] on input "No" at bounding box center [183, 220] width 6 height 6
radio input "true"
click at [180, 271] on label "No" at bounding box center [184, 272] width 9 height 11
click at [180, 271] on input "No" at bounding box center [183, 270] width 6 height 6
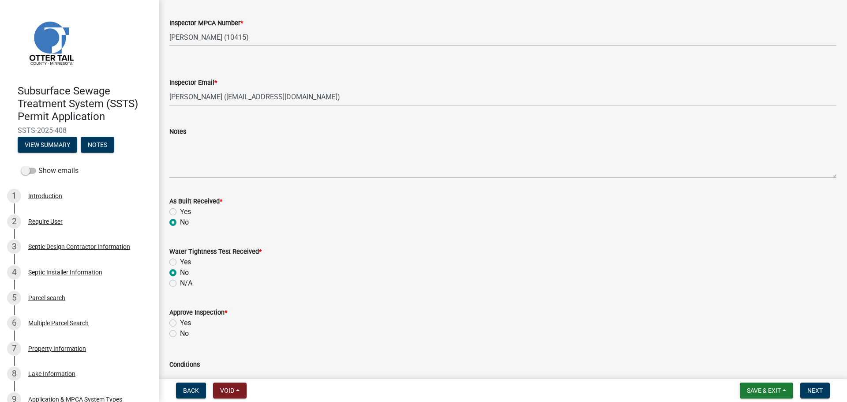
radio input "true"
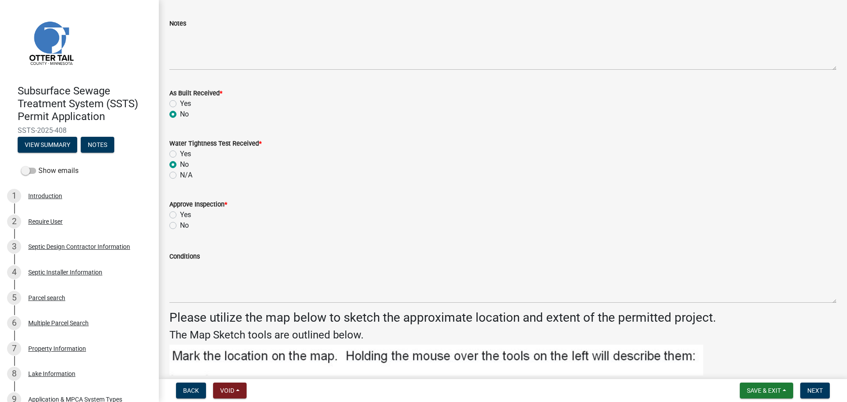
scroll to position [1059, 0]
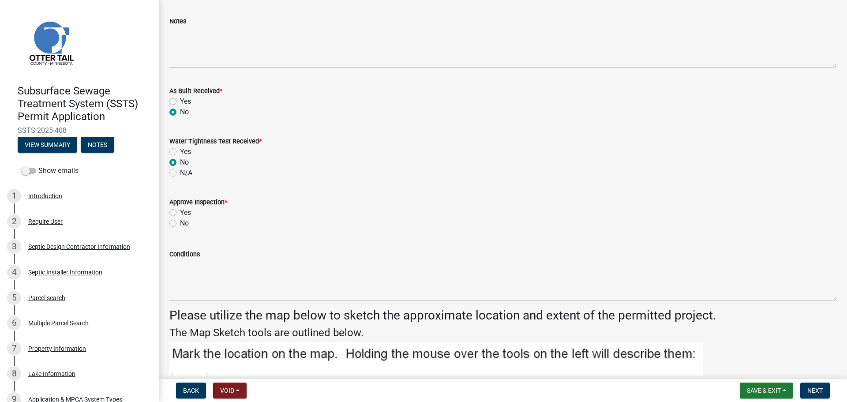
click at [180, 213] on label "Yes" at bounding box center [185, 212] width 11 height 11
click at [180, 213] on input "Yes" at bounding box center [183, 210] width 6 height 6
radio input "true"
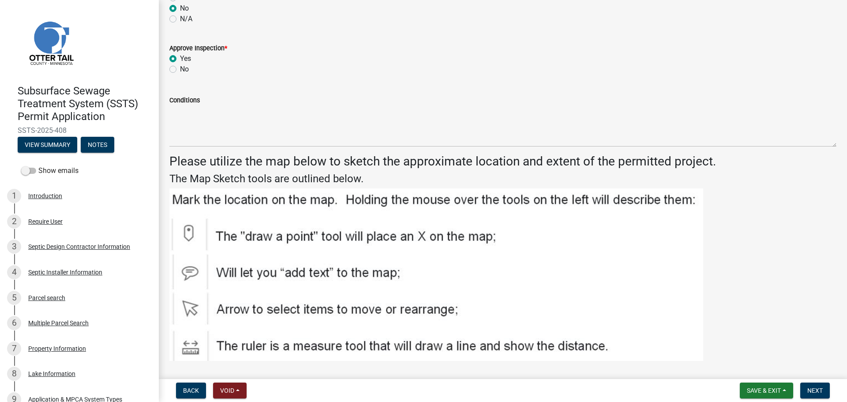
scroll to position [1213, 0]
click at [809, 385] on button "Next" at bounding box center [815, 390] width 30 height 16
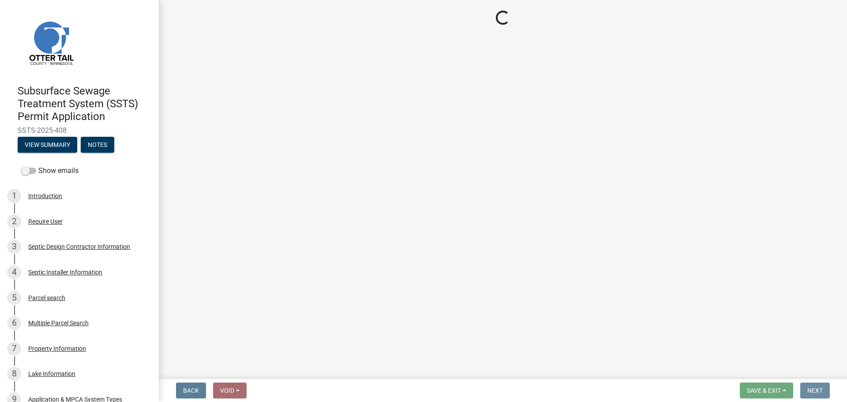
scroll to position [0, 0]
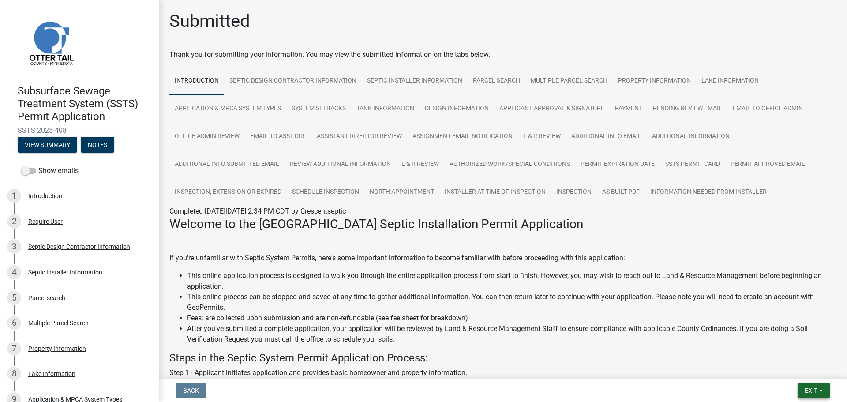
click at [807, 388] on span "Exit" at bounding box center [811, 390] width 13 height 7
click at [801, 372] on button "Save & Exit" at bounding box center [794, 367] width 71 height 21
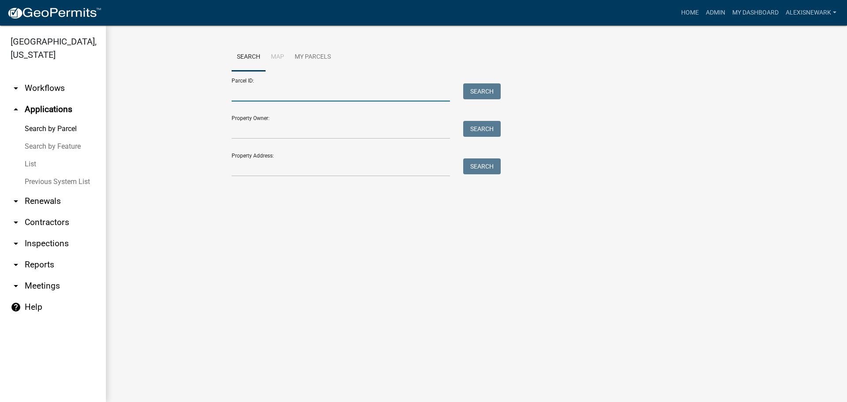
click at [298, 93] on input "Parcel ID:" at bounding box center [341, 92] width 218 height 18
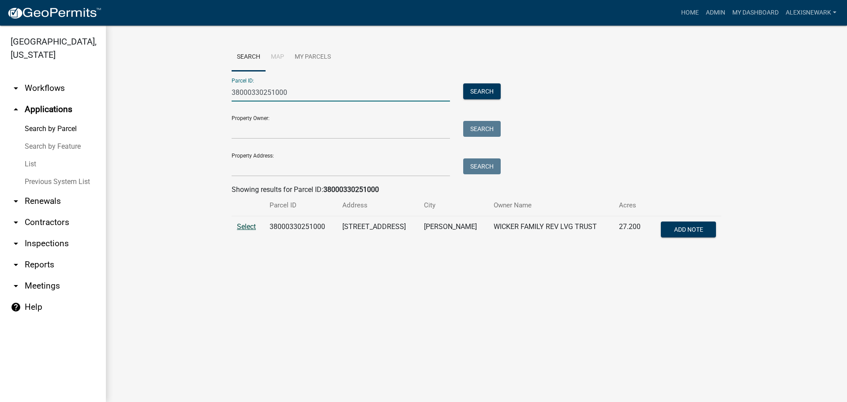
type input "38000330251000"
click at [256, 225] on span "Select" at bounding box center [246, 226] width 19 height 8
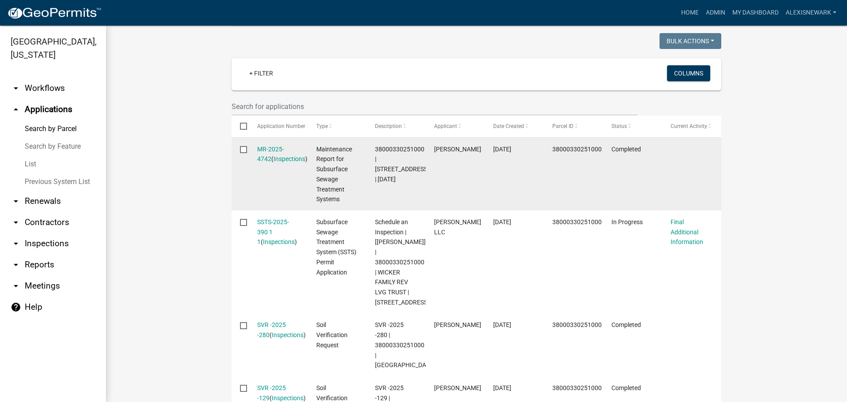
scroll to position [232, 0]
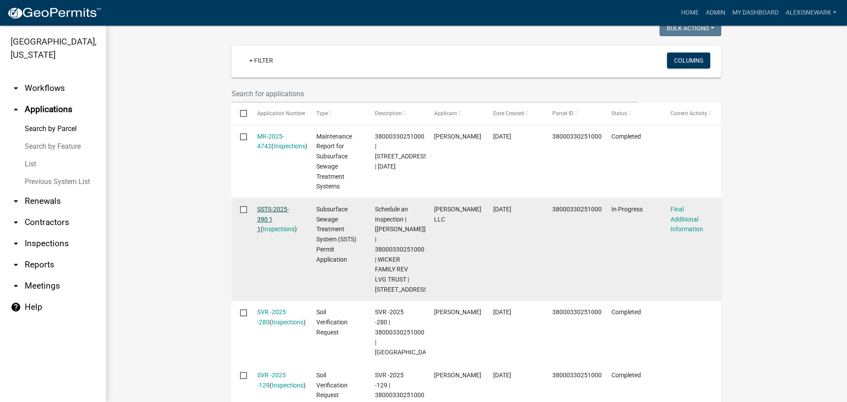
click at [278, 209] on link "SSTS-2025-390 1 1" at bounding box center [273, 219] width 32 height 27
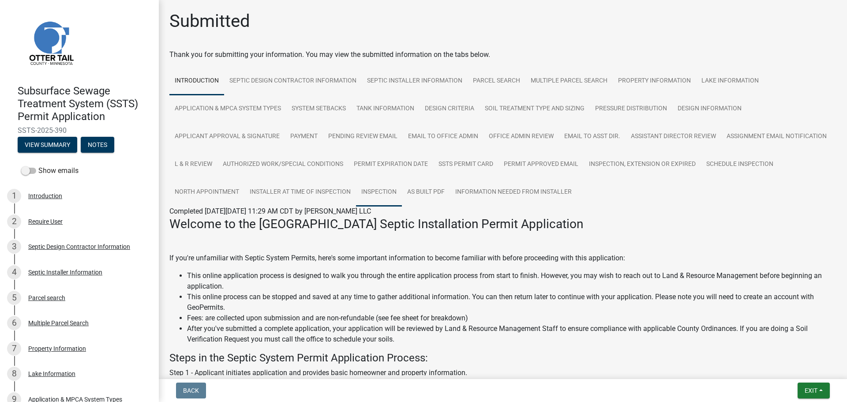
click at [402, 195] on link "Inspection" at bounding box center [379, 192] width 46 height 28
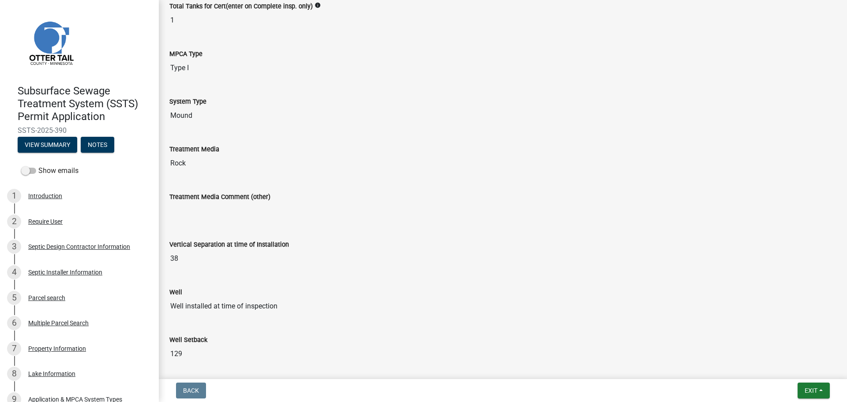
scroll to position [419, 0]
click at [800, 393] on button "Exit" at bounding box center [814, 390] width 32 height 16
click at [767, 369] on button "Save & Exit" at bounding box center [794, 367] width 71 height 21
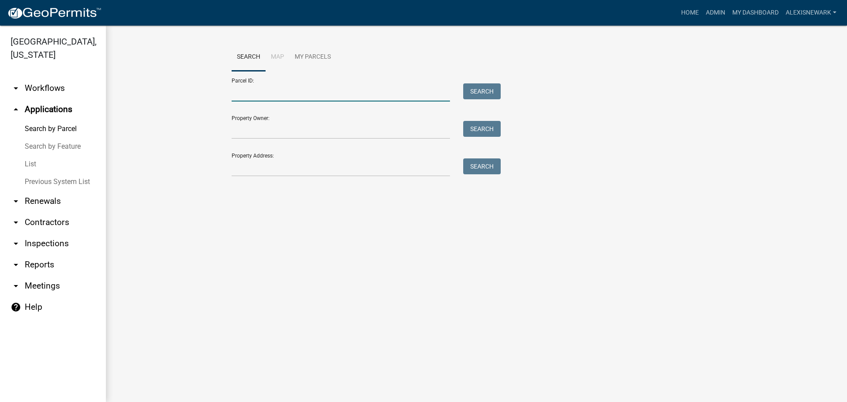
click at [345, 89] on input "Parcel ID:" at bounding box center [341, 92] width 218 height 18
type input "3"
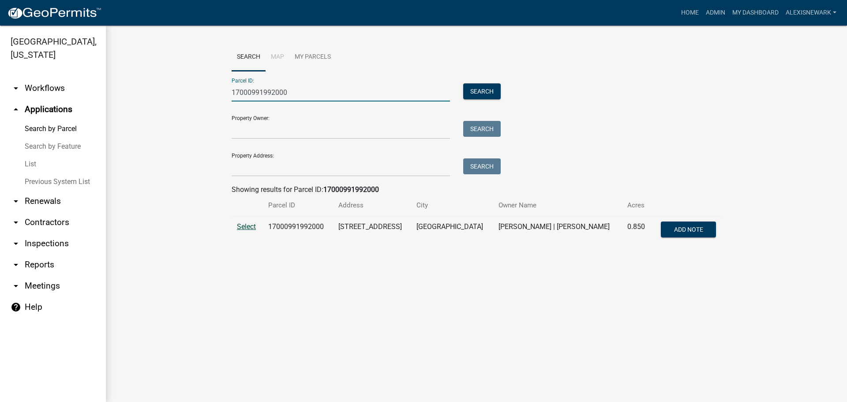
type input "17000991992000"
click at [248, 227] on span "Select" at bounding box center [246, 226] width 19 height 8
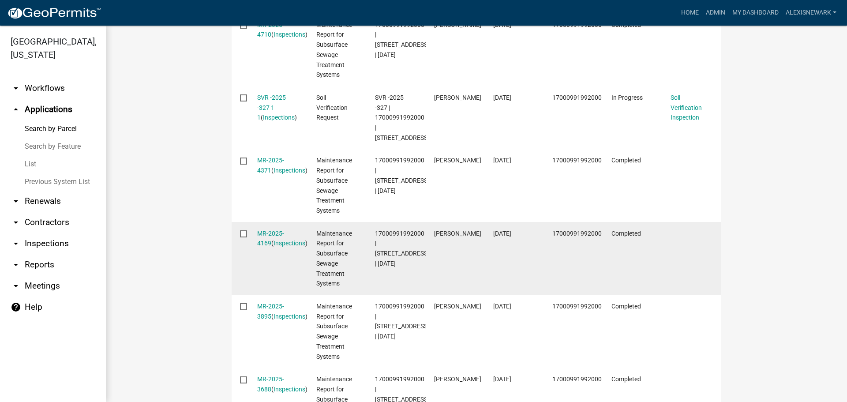
scroll to position [364, 0]
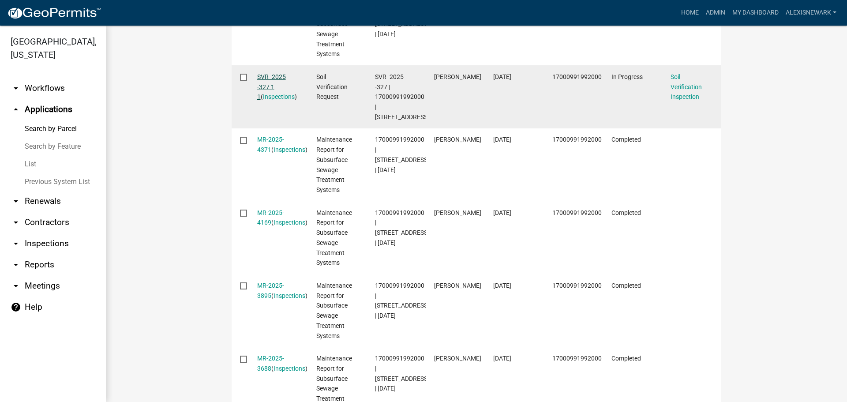
click at [280, 82] on link "SVR -2025 -327 1 1" at bounding box center [271, 86] width 29 height 27
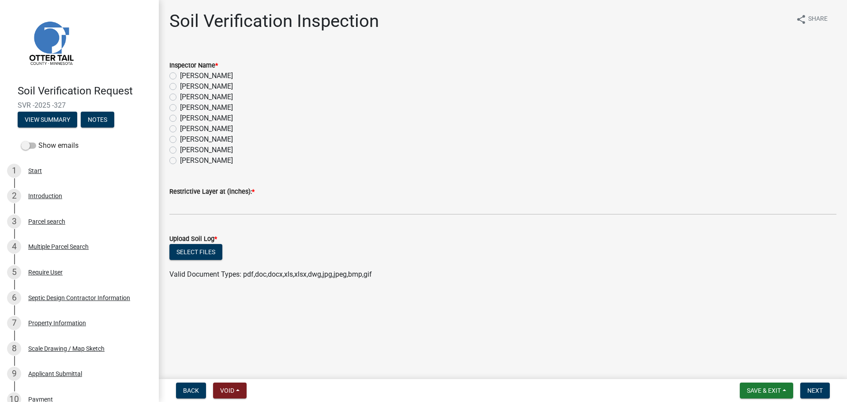
click at [180, 75] on label "Alexis Newark" at bounding box center [206, 76] width 53 height 11
click at [180, 75] on input "Alexis Newark" at bounding box center [183, 74] width 6 height 6
radio input "true"
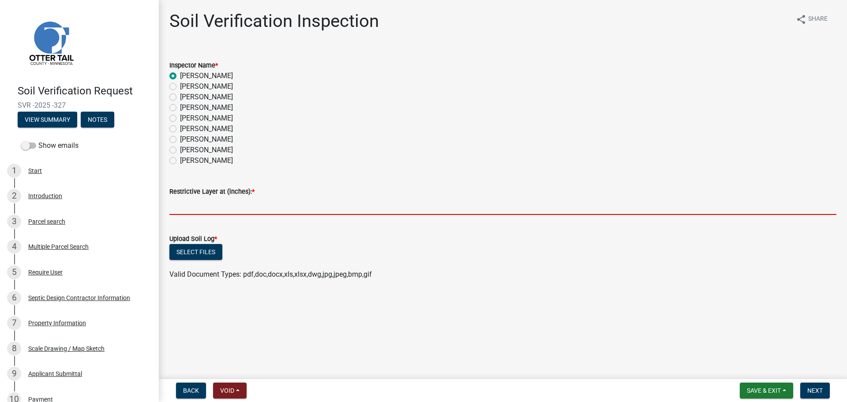
click at [225, 210] on input "text" at bounding box center [502, 206] width 667 height 18
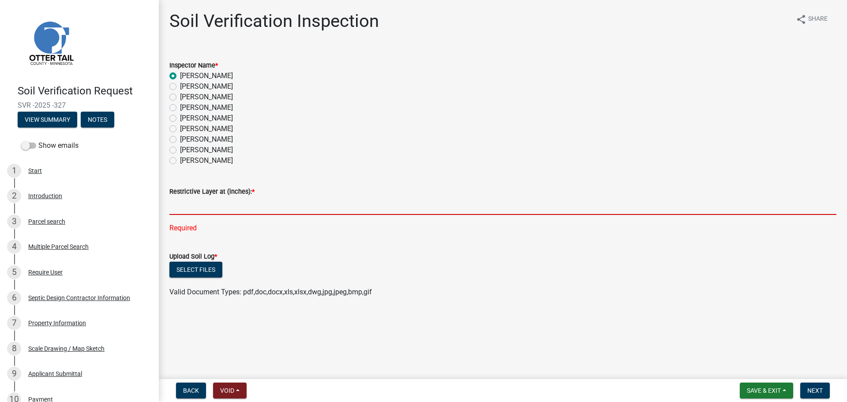
click at [189, 205] on input "text" at bounding box center [502, 206] width 667 height 18
type input "2"
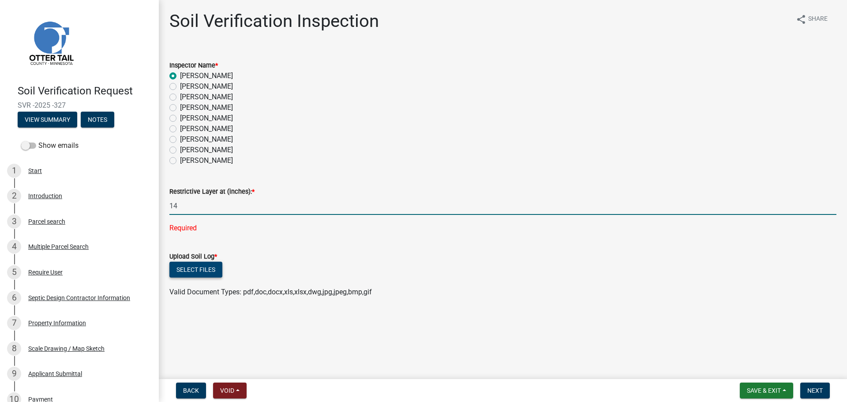
type input "14"
click at [206, 274] on wm-upload "Select files Valid Document Types: pdf,doc,docx,xls,xlsx,dwg,jpg,jpeg,bmp,gif" at bounding box center [502, 280] width 667 height 36
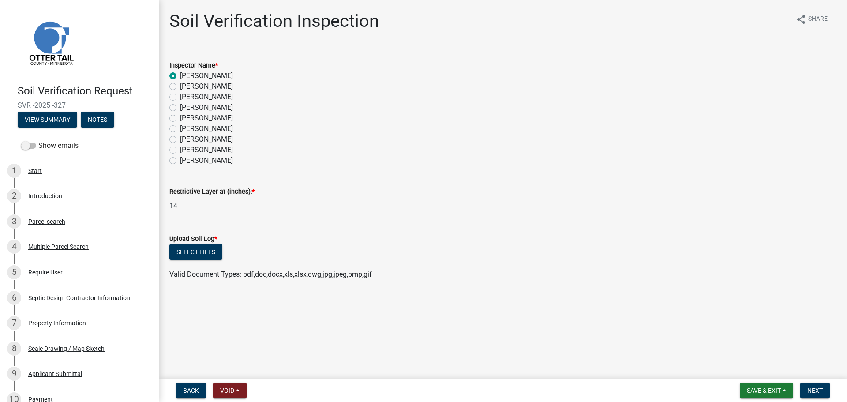
click at [209, 262] on div "Select files" at bounding box center [502, 253] width 667 height 18
click at [209, 257] on button "Select files" at bounding box center [195, 252] width 53 height 16
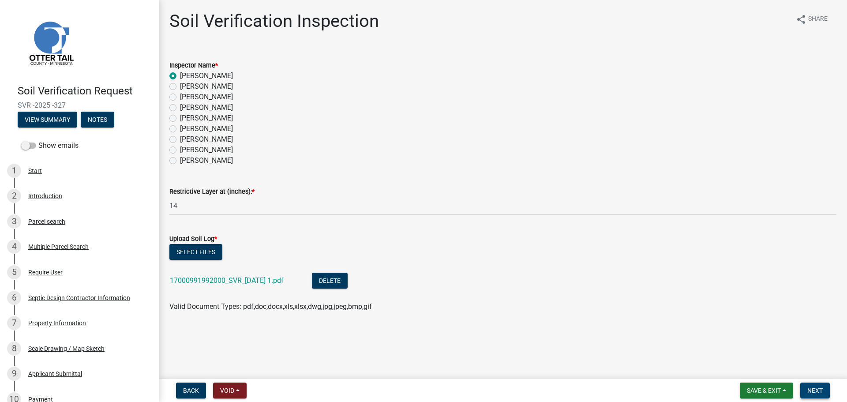
click at [825, 393] on button "Next" at bounding box center [815, 390] width 30 height 16
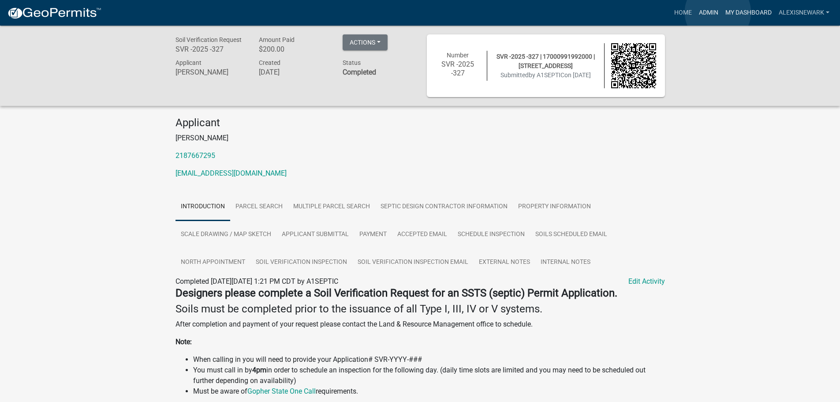
drag, startPoint x: 718, startPoint y: 12, endPoint x: 727, endPoint y: 4, distance: 12.2
click at [718, 12] on link "Admin" at bounding box center [709, 12] width 26 height 17
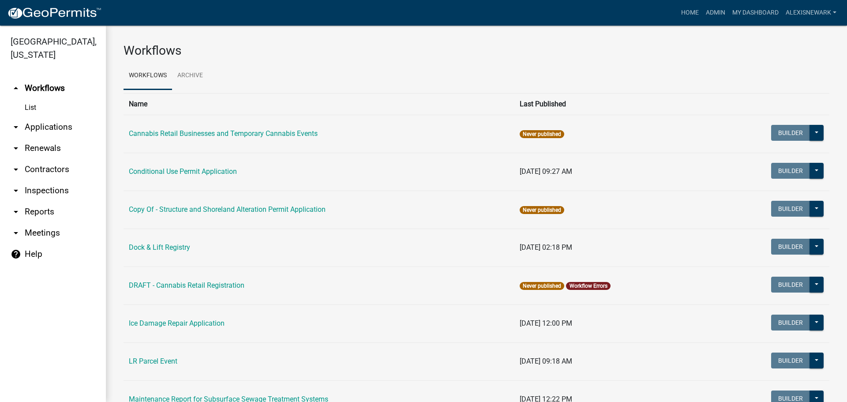
click at [93, 130] on link "arrow_drop_down Applications" at bounding box center [53, 126] width 106 height 21
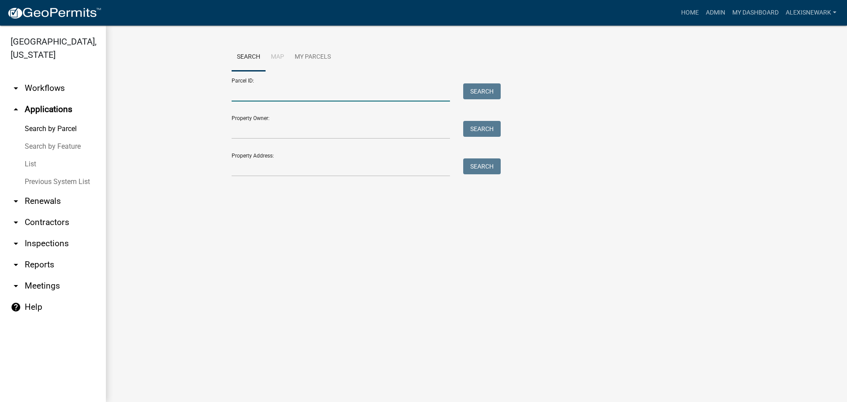
click at [289, 95] on input "Parcel ID:" at bounding box center [341, 92] width 218 height 18
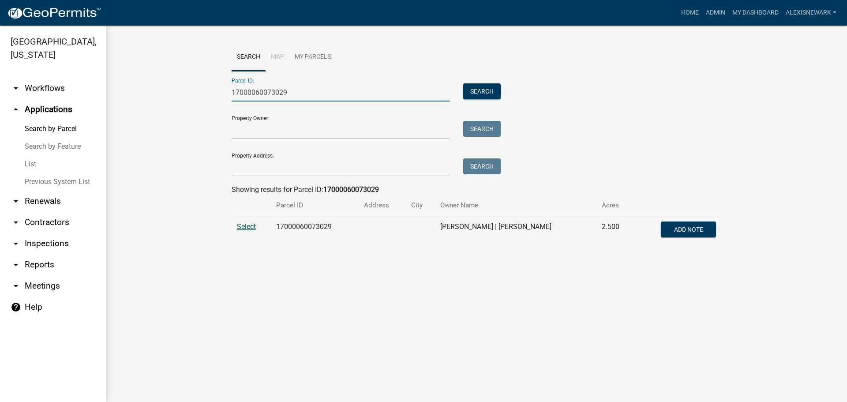
type input "17000060073029"
click at [243, 227] on span "Select" at bounding box center [246, 226] width 19 height 8
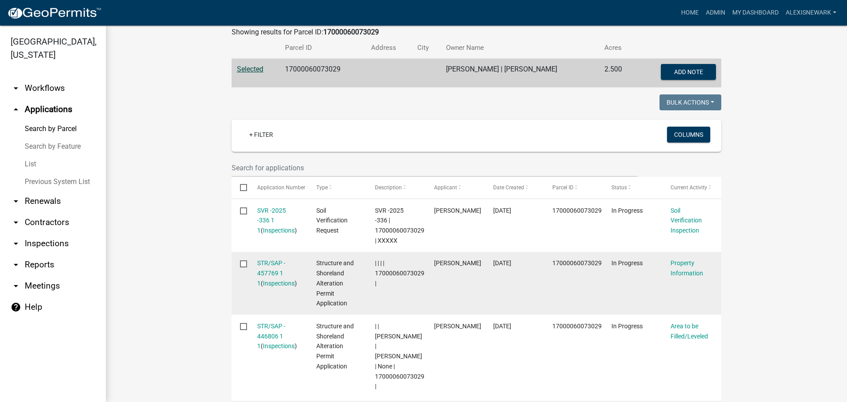
scroll to position [210, 0]
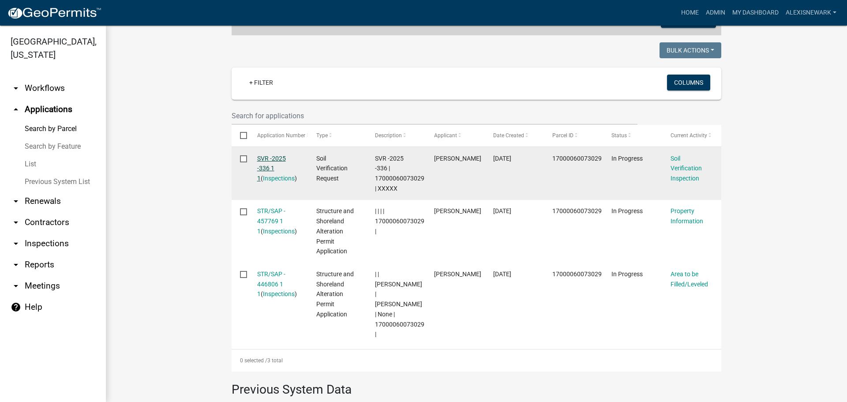
click at [261, 160] on link "SVR -2025 -336 1 1" at bounding box center [271, 168] width 29 height 27
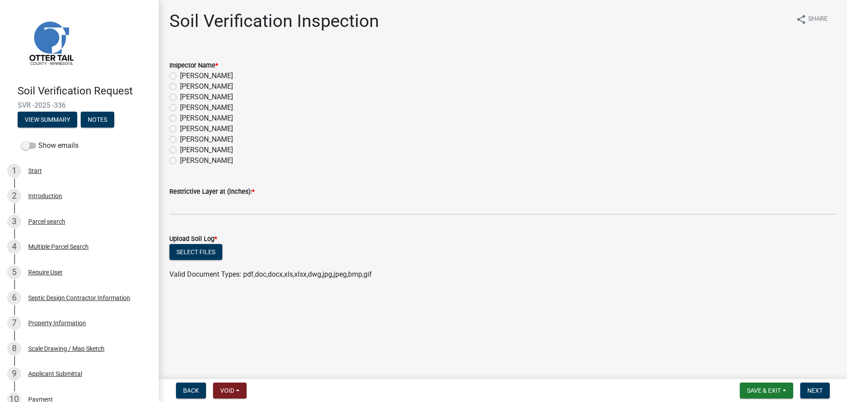
click at [180, 75] on label "Alexis Newark" at bounding box center [206, 76] width 53 height 11
click at [180, 75] on input "Alexis Newark" at bounding box center [183, 74] width 6 height 6
radio input "true"
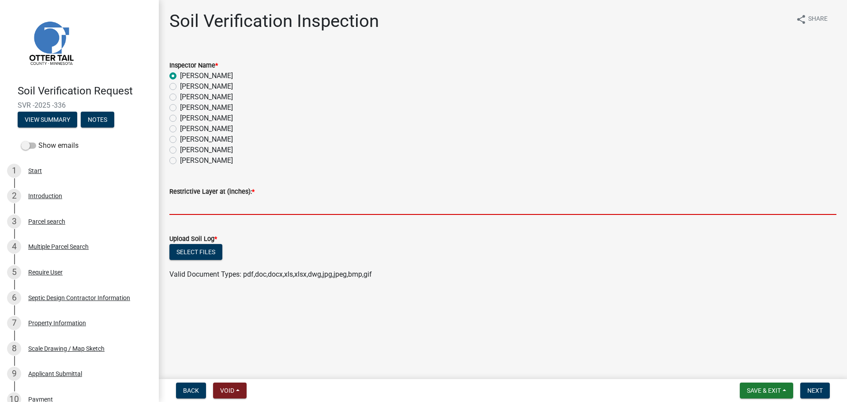
click at [222, 204] on input "text" at bounding box center [502, 206] width 667 height 18
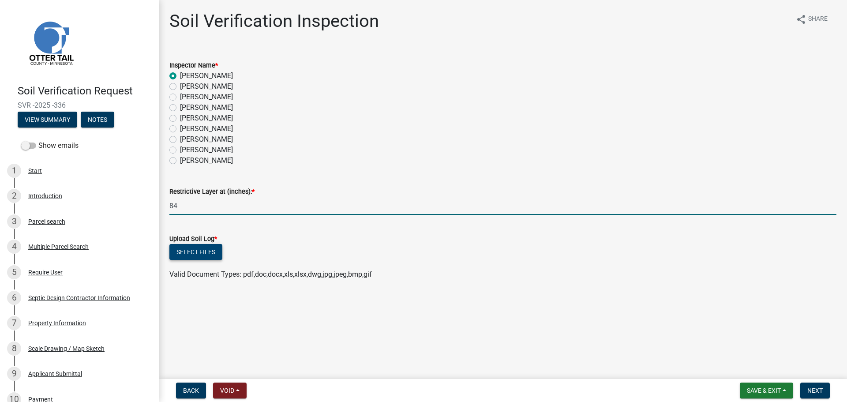
type input "84"
click at [204, 252] on button "Select files" at bounding box center [195, 252] width 53 height 16
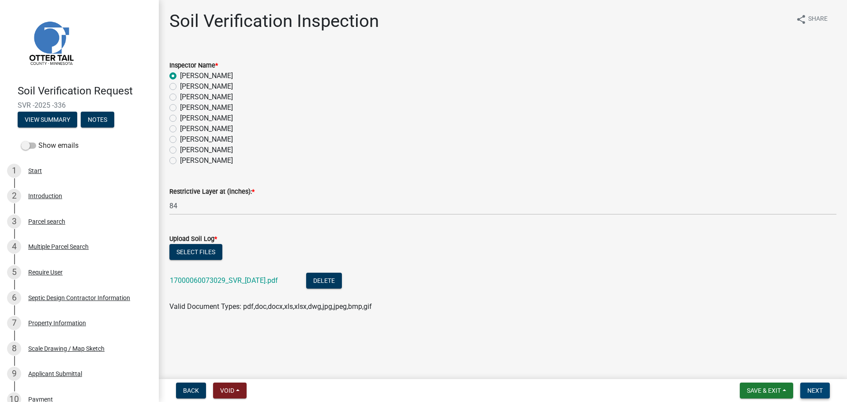
click at [825, 394] on button "Next" at bounding box center [815, 390] width 30 height 16
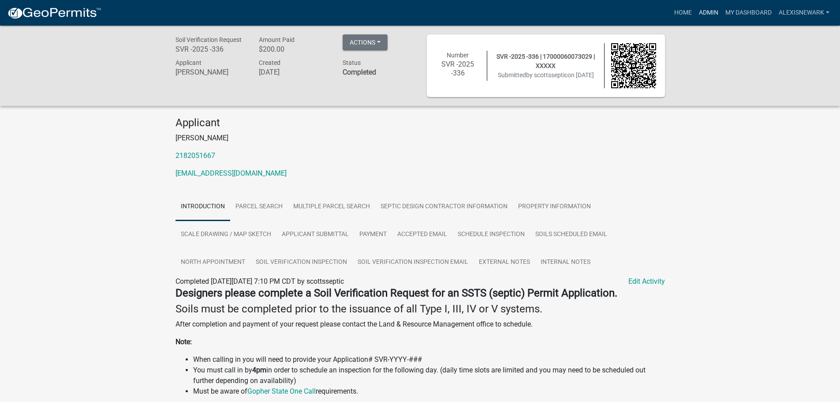
click at [708, 12] on link "Admin" at bounding box center [709, 12] width 26 height 17
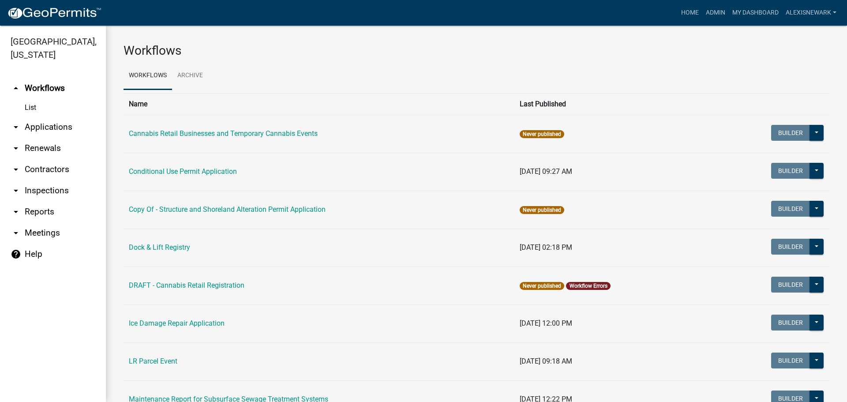
click at [55, 120] on link "arrow_drop_down Applications" at bounding box center [53, 126] width 106 height 21
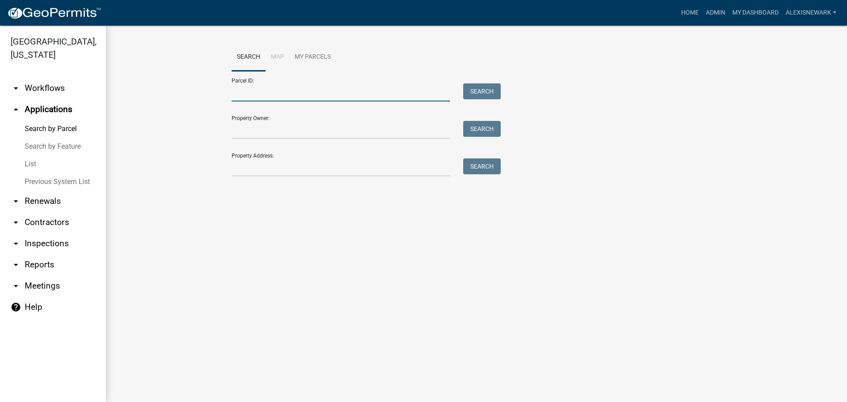
click at [234, 97] on input "Parcel ID:" at bounding box center [341, 92] width 218 height 18
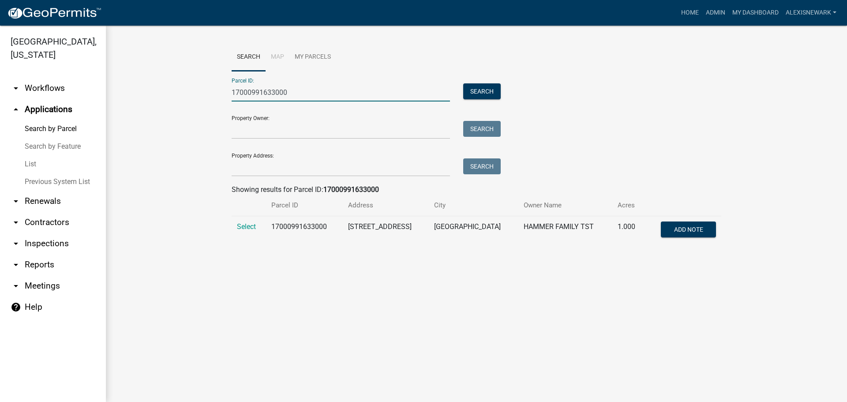
type input "17000991633000"
click at [256, 224] on td "Select" at bounding box center [249, 230] width 34 height 29
click at [254, 227] on span "Select" at bounding box center [246, 226] width 19 height 8
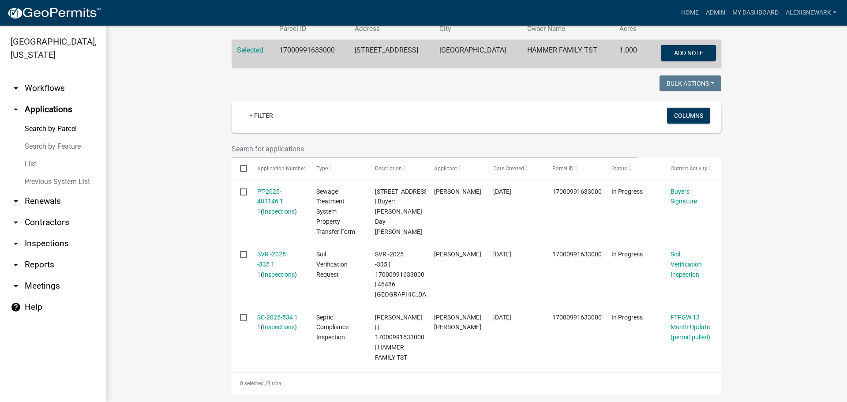
scroll to position [210, 0]
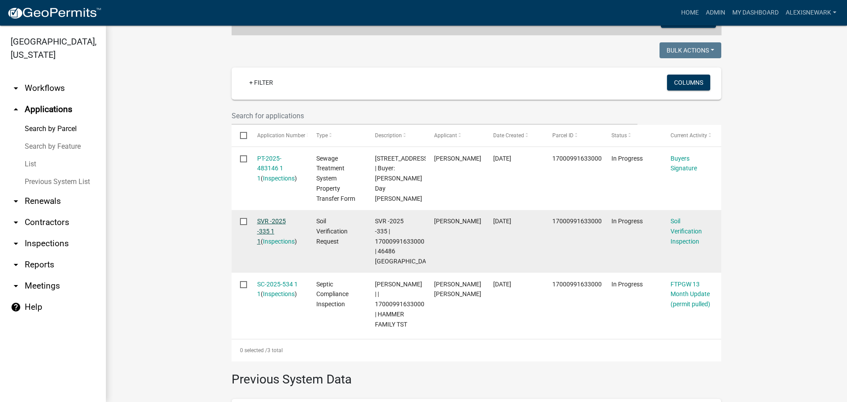
click at [277, 224] on link "SVR -2025 -335 1 1" at bounding box center [271, 230] width 29 height 27
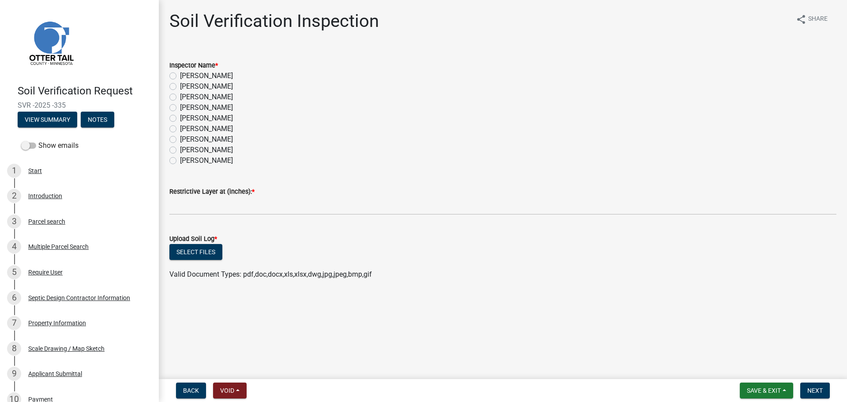
click at [180, 75] on label "Alexis Newark" at bounding box center [206, 76] width 53 height 11
click at [180, 75] on input "Alexis Newark" at bounding box center [183, 74] width 6 height 6
radio input "true"
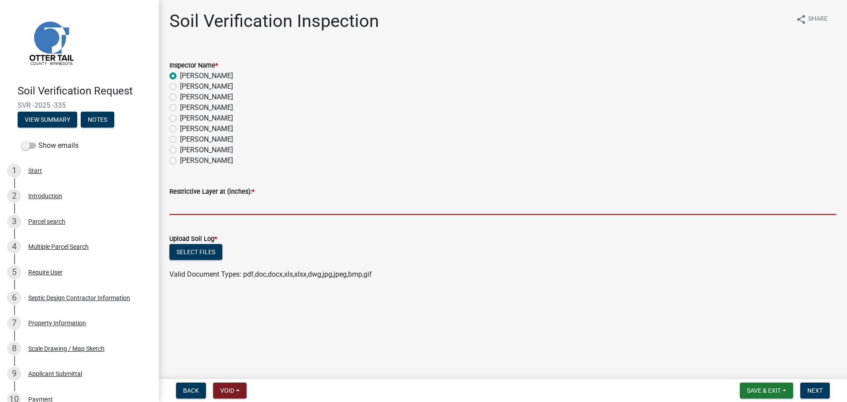
click at [228, 209] on input "text" at bounding box center [502, 206] width 667 height 18
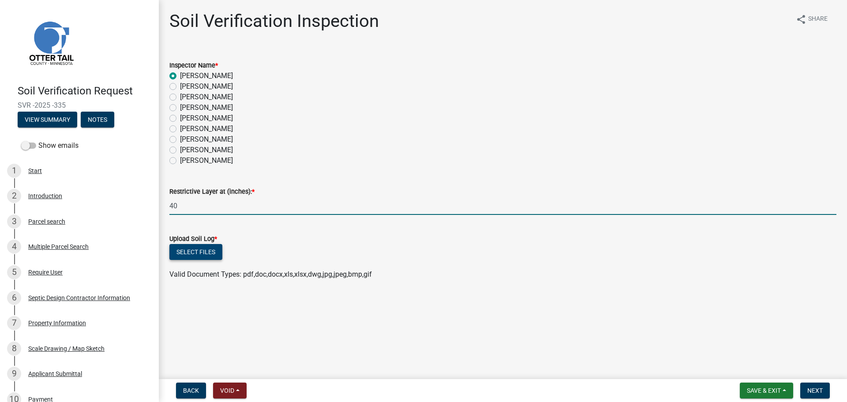
type input "40"
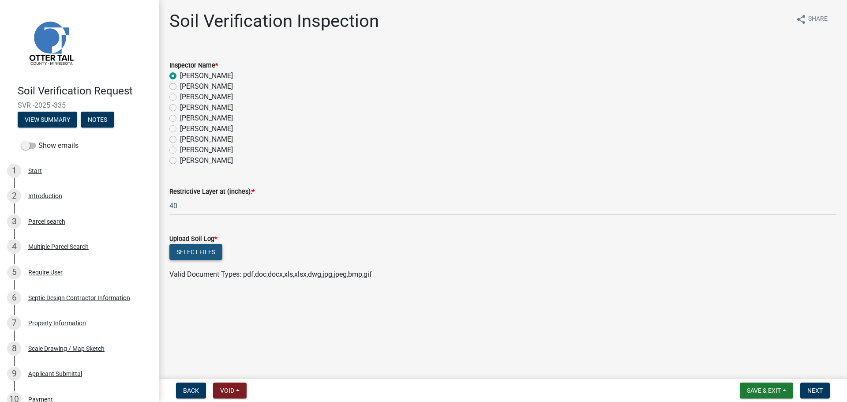
click at [192, 255] on button "Select files" at bounding box center [195, 252] width 53 height 16
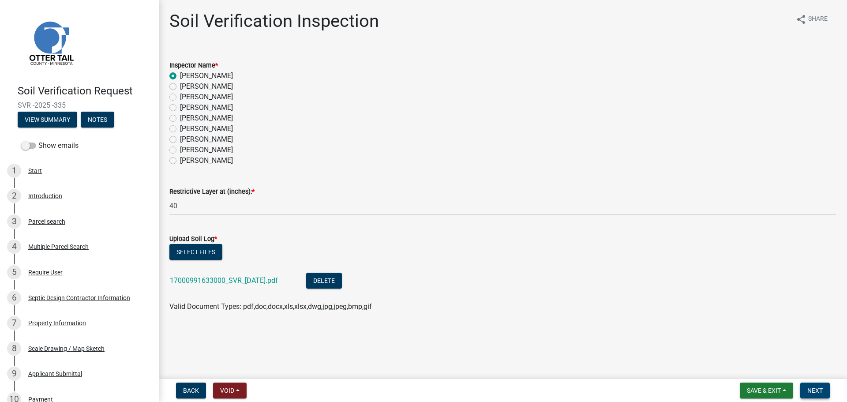
click at [805, 384] on button "Next" at bounding box center [815, 390] width 30 height 16
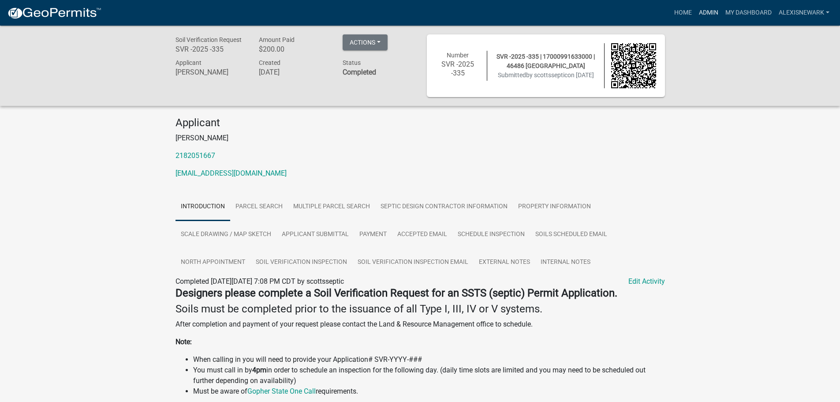
click at [712, 11] on link "Admin" at bounding box center [709, 12] width 26 height 17
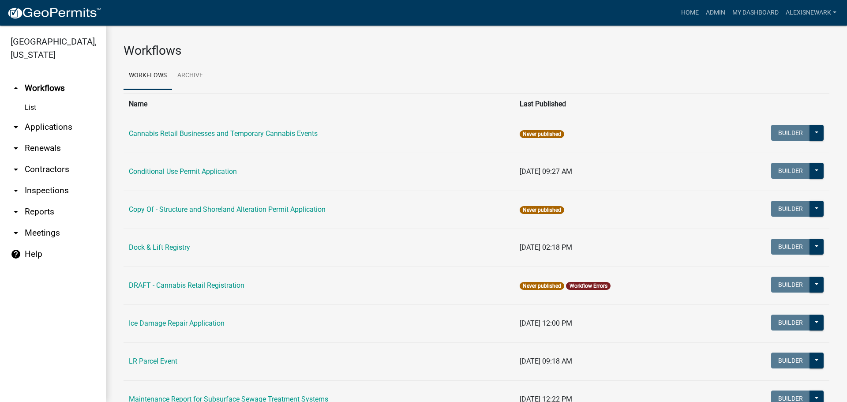
click at [71, 121] on link "arrow_drop_down Applications" at bounding box center [53, 126] width 106 height 21
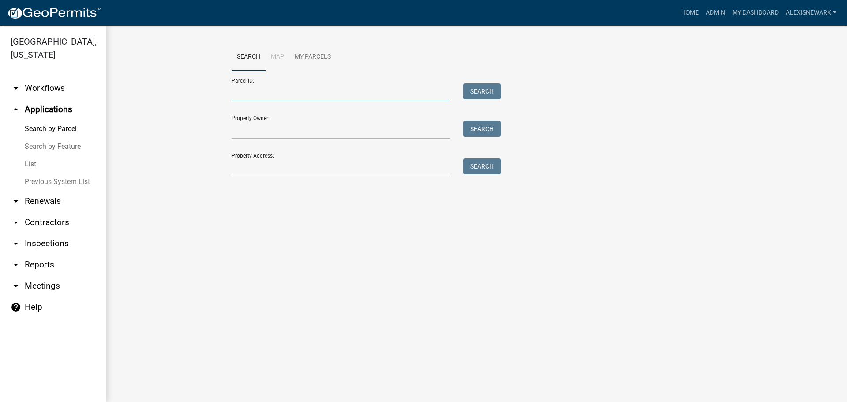
click at [324, 100] on input "Parcel ID:" at bounding box center [341, 92] width 218 height 18
click at [256, 92] on input "2000002001007" at bounding box center [341, 92] width 218 height 18
click at [279, 92] on input "2000002001007" at bounding box center [341, 92] width 218 height 18
click at [283, 92] on input "2000002001007" at bounding box center [341, 92] width 218 height 18
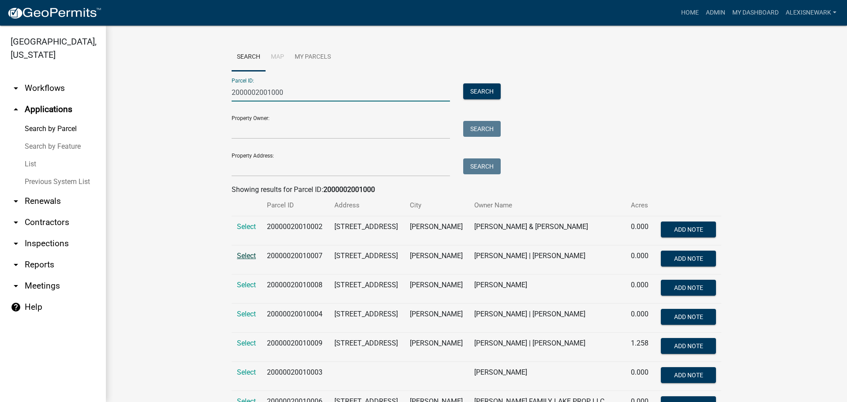
type input "2000002001000"
click at [250, 257] on span "Select" at bounding box center [246, 255] width 19 height 8
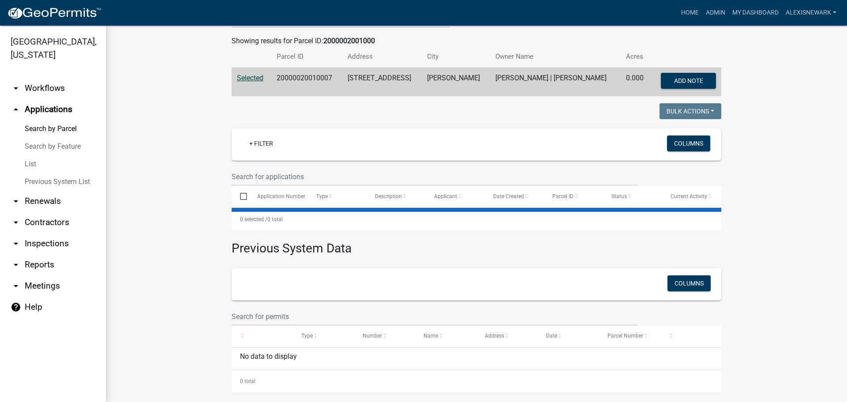
scroll to position [157, 0]
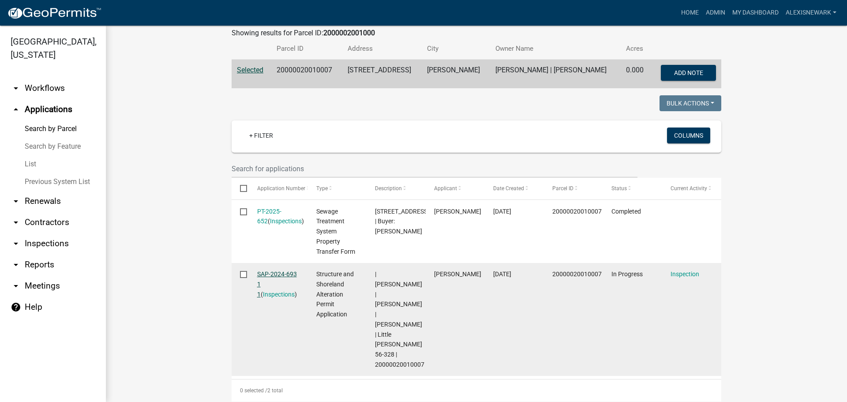
click at [283, 276] on link "SAP-2024-693 1 1" at bounding box center [277, 283] width 40 height 27
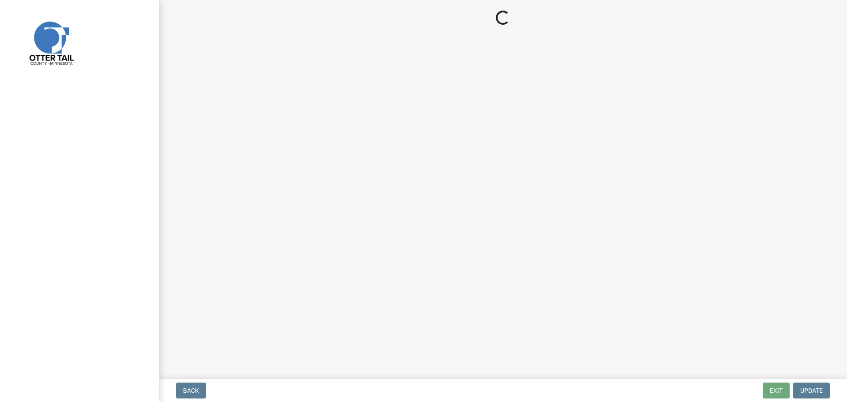
select select "710d5f49-2663-4e73-9718-d0c4e189f5ed"
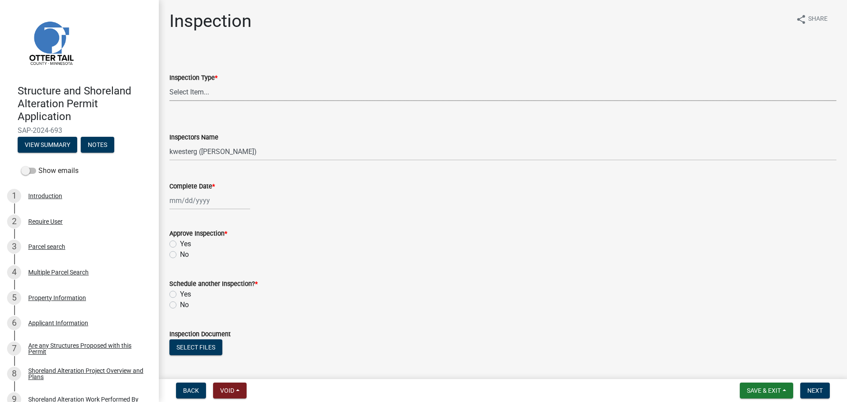
click at [213, 94] on select "Select Item... Footing / Structure Inspection Shoreland Alteration Not Built" at bounding box center [502, 92] width 667 height 18
click at [169, 83] on select "Select Item... Footing / Structure Inspection Shoreland Alteration Not Built" at bounding box center [502, 92] width 667 height 18
select select "29b027fa-a62f-4639-a4c1-67ac8b0bd2a2"
click at [215, 142] on div "Inspectors Name" at bounding box center [502, 137] width 667 height 11
click at [214, 154] on select "Select Item... btollefson (Brittany Tollefson) alexisnewark (Alexis Newark) epl…" at bounding box center [502, 151] width 667 height 18
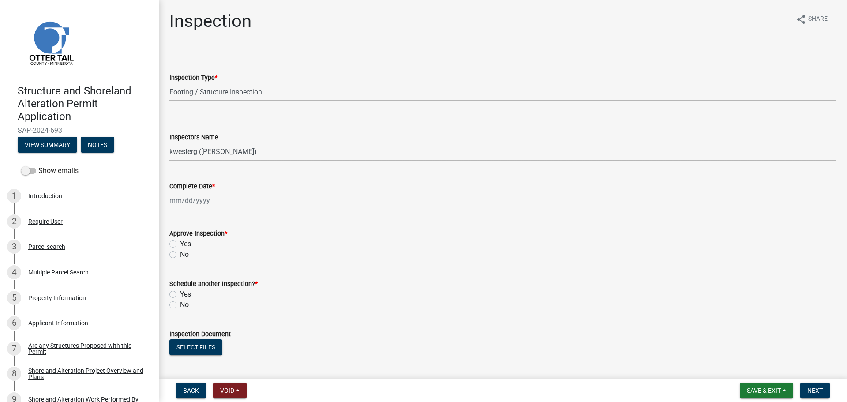
select select "540cdff0-8667-4a16-ad1f-2fbf1edb8379"
click at [169, 142] on select "Select Item... btollefson (Brittany Tollefson) alexisnewark (Alexis Newark) epl…" at bounding box center [502, 151] width 667 height 18
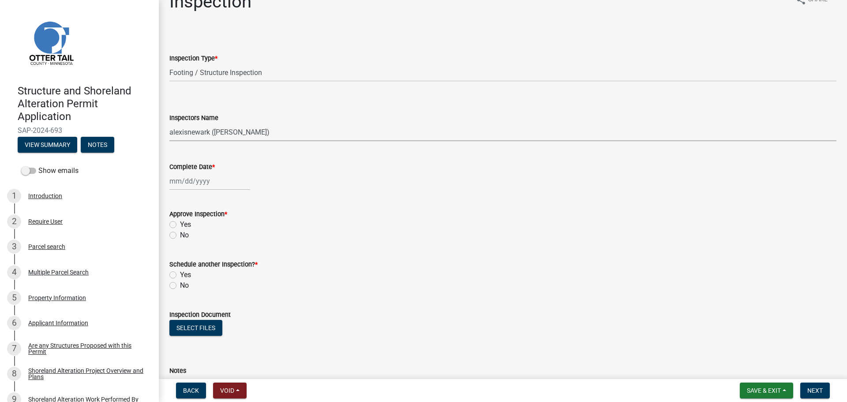
scroll to position [77, 0]
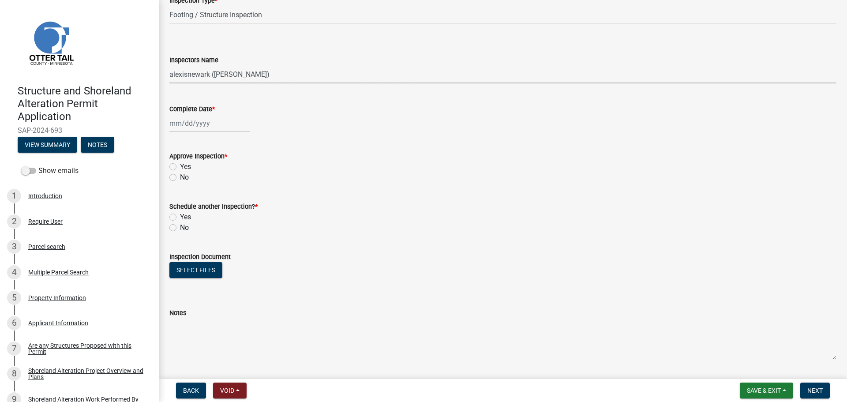
click at [199, 124] on div at bounding box center [209, 123] width 81 height 18
select select "9"
select select "2025"
click at [195, 211] on div "23" at bounding box center [192, 213] width 14 height 14
type input "[DATE]"
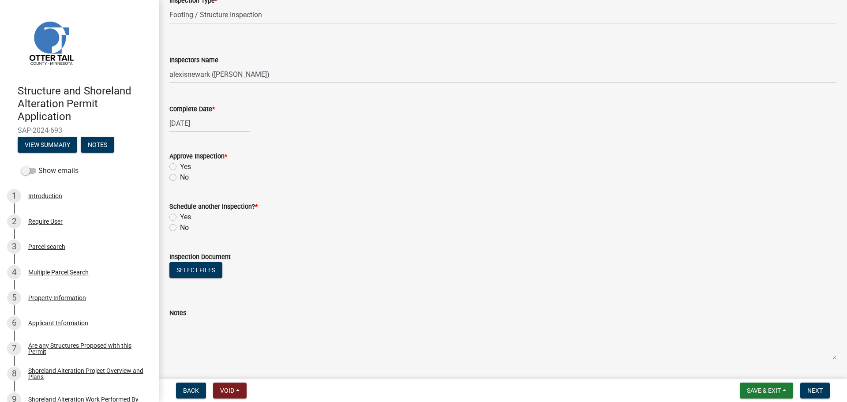
click at [180, 165] on label "Yes" at bounding box center [185, 166] width 11 height 11
click at [180, 165] on input "Yes" at bounding box center [183, 164] width 6 height 6
radio input "true"
click at [180, 226] on label "No" at bounding box center [184, 227] width 9 height 11
click at [180, 226] on input "No" at bounding box center [183, 225] width 6 height 6
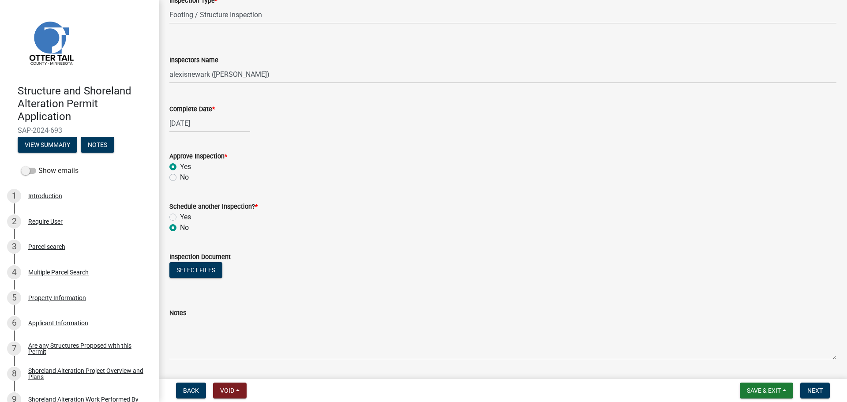
radio input "true"
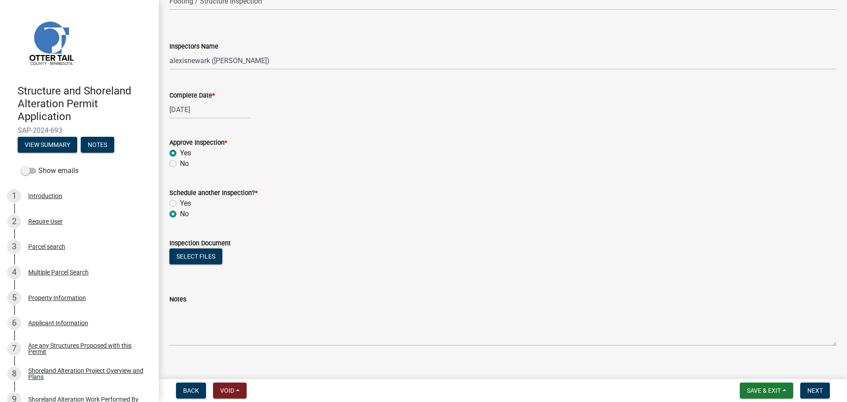
scroll to position [103, 0]
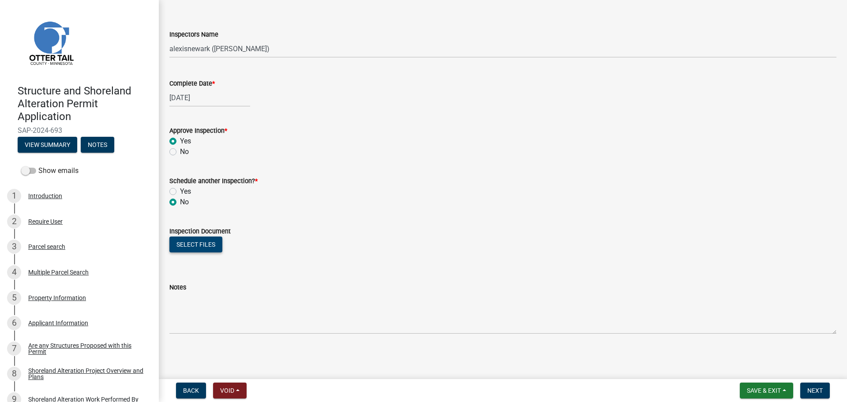
click at [206, 244] on button "Select files" at bounding box center [195, 244] width 53 height 16
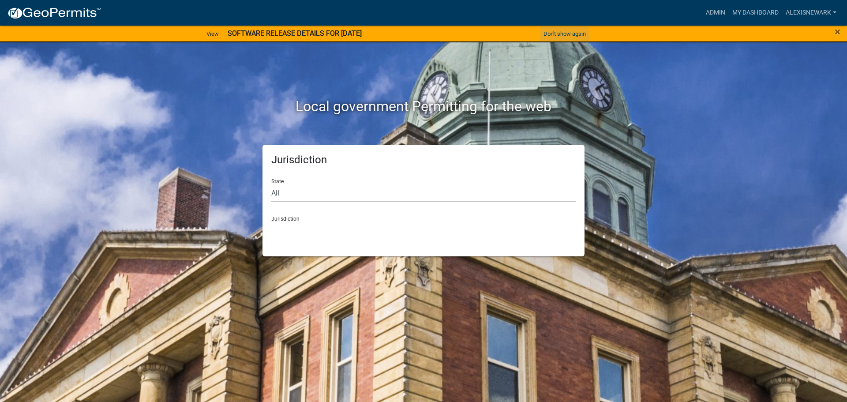
click at [571, 35] on button "Don't show again" at bounding box center [564, 33] width 49 height 15
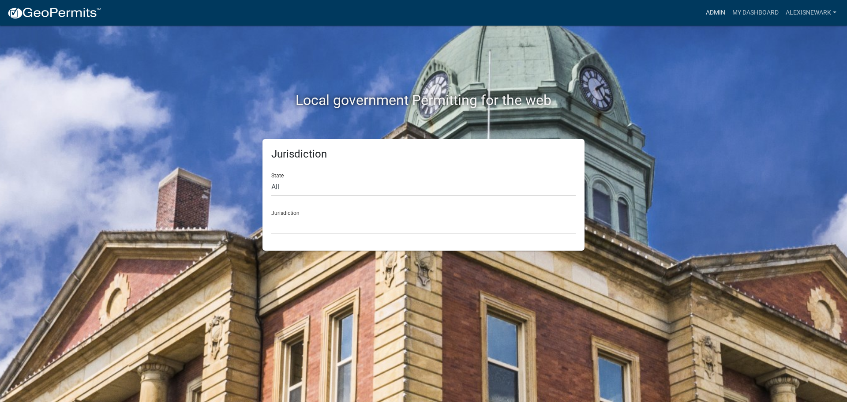
click at [712, 11] on link "Admin" at bounding box center [715, 12] width 26 height 17
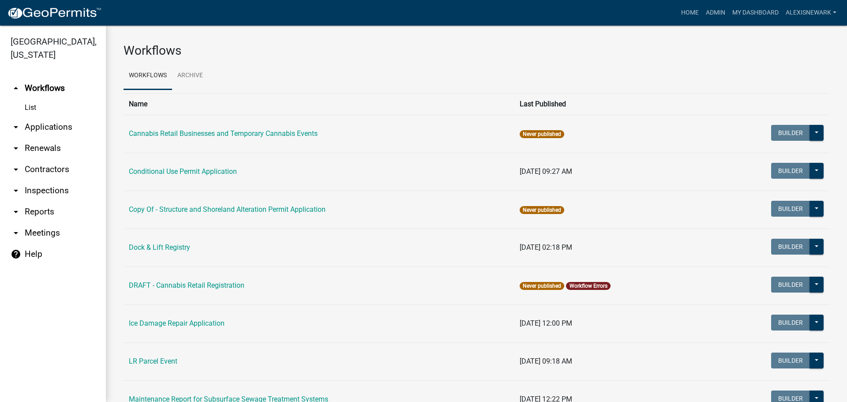
click at [49, 124] on link "arrow_drop_down Applications" at bounding box center [53, 126] width 106 height 21
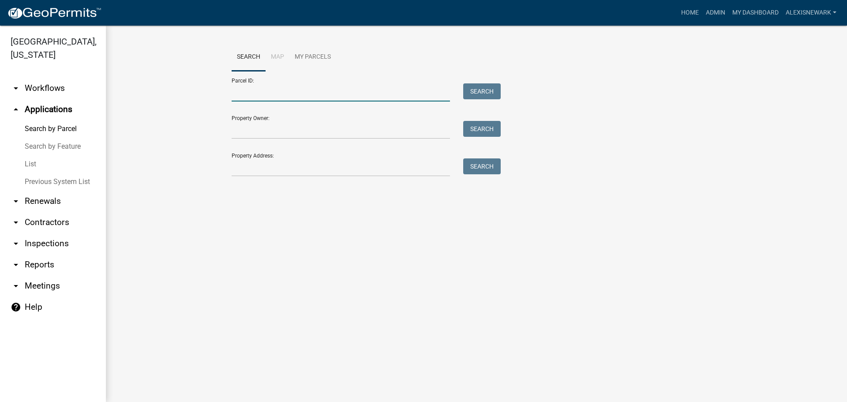
click at [247, 86] on input "Parcel ID:" at bounding box center [341, 92] width 218 height 18
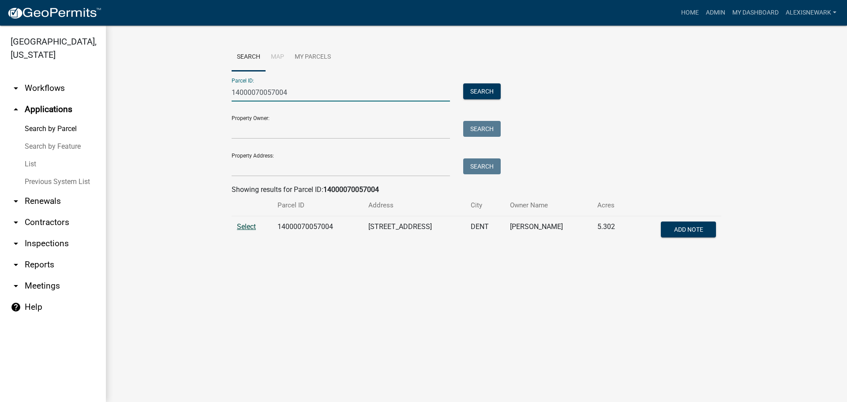
type input "14000070057004"
click at [250, 227] on span "Select" at bounding box center [246, 226] width 19 height 8
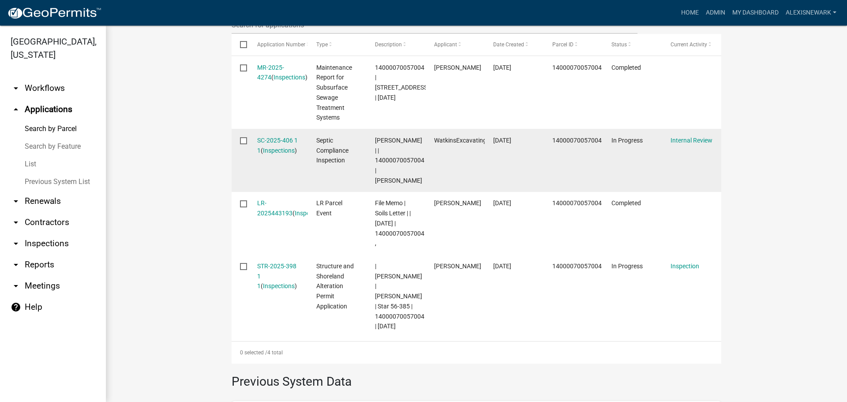
scroll to position [320, 0]
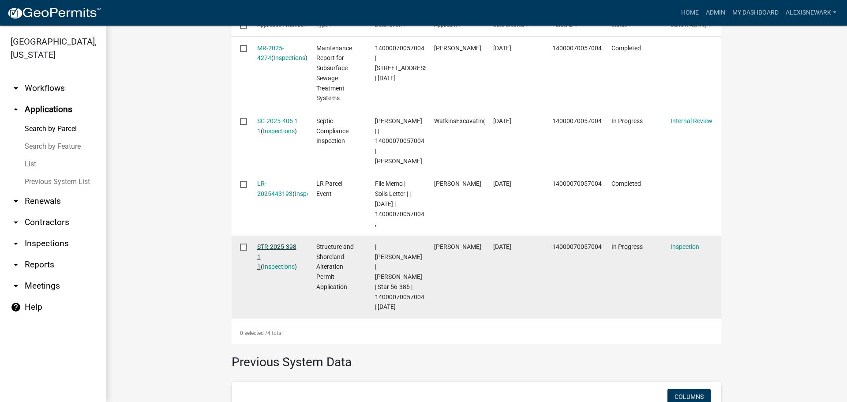
click at [291, 247] on link "STR-2025-398 1 1" at bounding box center [276, 256] width 39 height 27
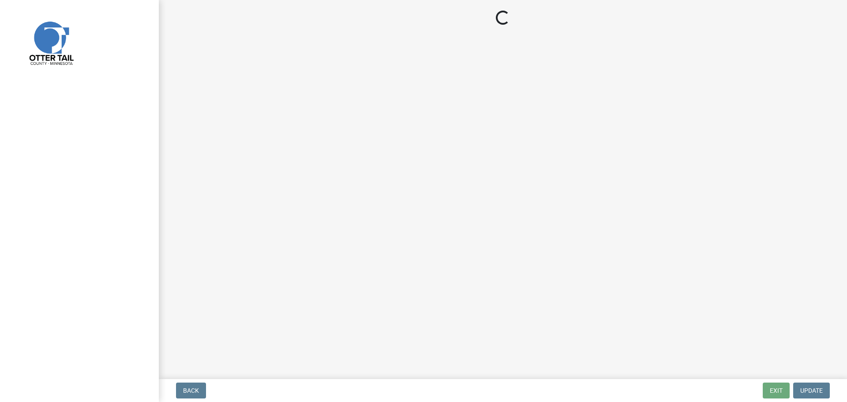
select select "710d5f49-2663-4e73-9718-d0c4e189f5ed"
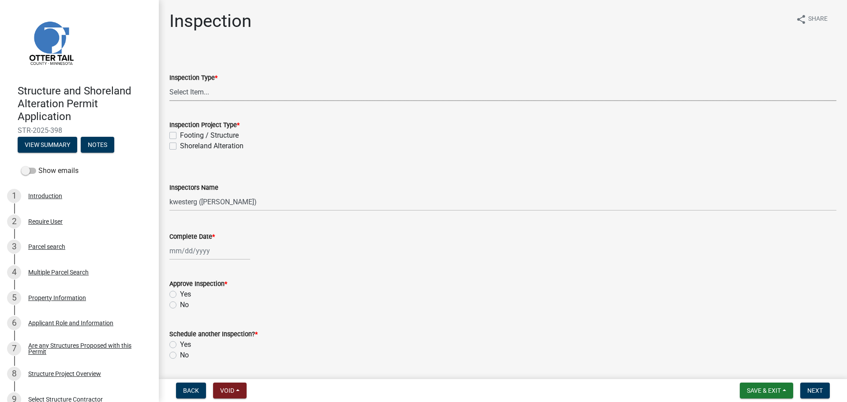
click at [194, 95] on select "Select Item... Inspection Complete Partial Inspection Inspected Not Built" at bounding box center [502, 92] width 667 height 18
click at [169, 83] on select "Select Item... Inspection Complete Partial Inspection Inspected Not Built" at bounding box center [502, 92] width 667 height 18
select select "409c2f88-eb3f-474f-aeae-54c427f2203e"
click at [177, 132] on div "Footing / Structure" at bounding box center [502, 135] width 667 height 11
click at [180, 137] on label "Footing / Structure" at bounding box center [209, 135] width 59 height 11
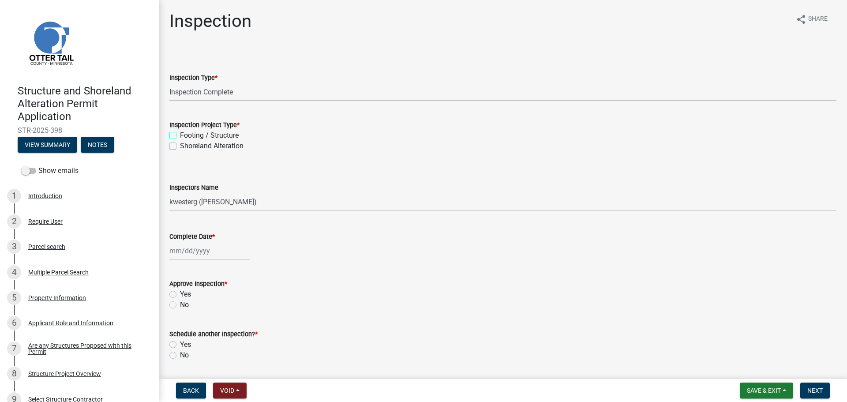
click at [180, 136] on input "Footing / Structure" at bounding box center [183, 133] width 6 height 6
checkbox input "true"
checkbox input "false"
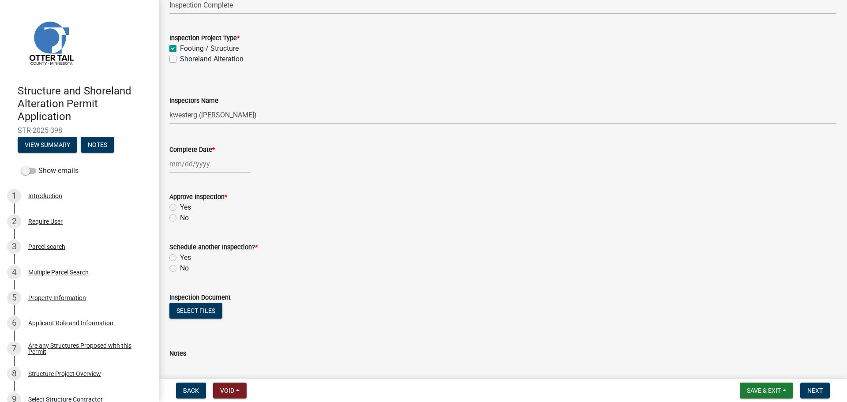
scroll to position [132, 0]
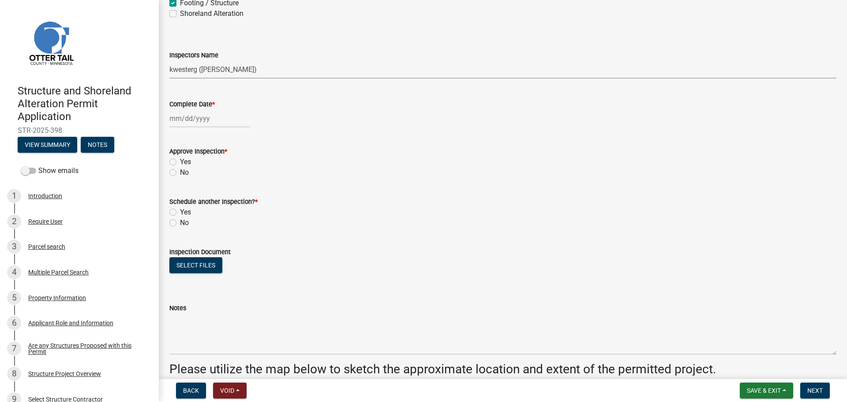
click at [209, 64] on select "Select Item... cwleclair ([PERSON_NAME]) btollefson ([PERSON_NAME]) abusko ([PE…" at bounding box center [502, 69] width 667 height 18
select select "540cdff0-8667-4a16-ad1f-2fbf1edb8379"
click at [169, 60] on select "Select Item... cwleclair ([PERSON_NAME]) btollefson ([PERSON_NAME]) abusko ([PE…" at bounding box center [502, 69] width 667 height 18
click at [194, 122] on div at bounding box center [209, 118] width 81 height 18
select select "9"
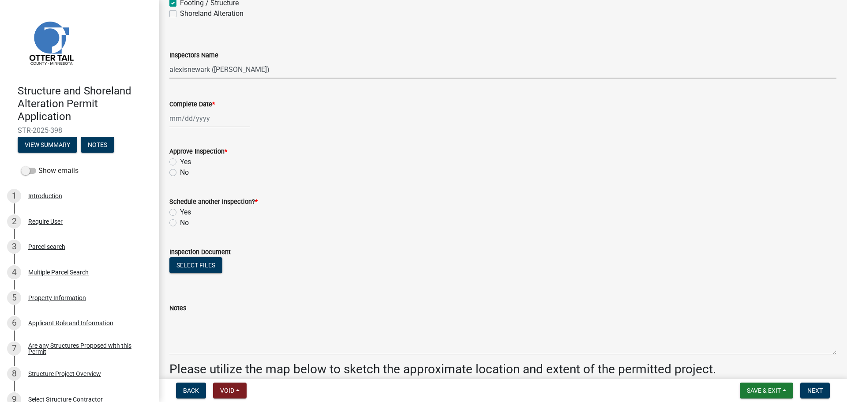
select select "2025"
click at [192, 210] on div "23" at bounding box center [192, 208] width 14 height 14
type input "[DATE]"
click at [180, 163] on label "Yes" at bounding box center [185, 162] width 11 height 11
click at [180, 162] on input "Yes" at bounding box center [183, 160] width 6 height 6
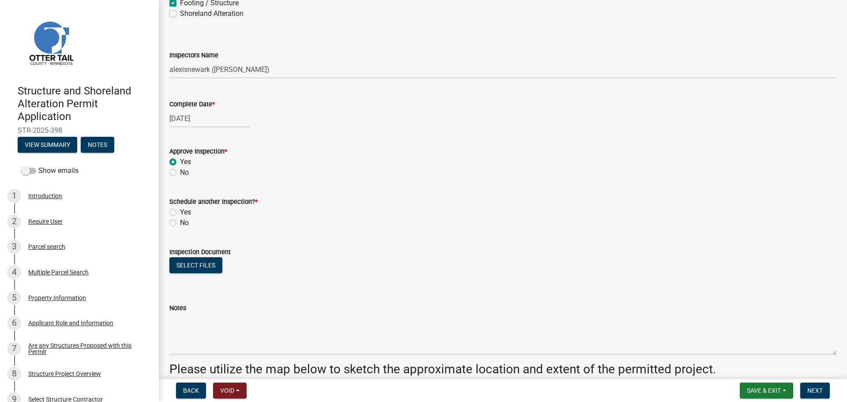
radio input "true"
click at [180, 224] on label "No" at bounding box center [184, 222] width 9 height 11
click at [180, 223] on input "No" at bounding box center [183, 220] width 6 height 6
radio input "true"
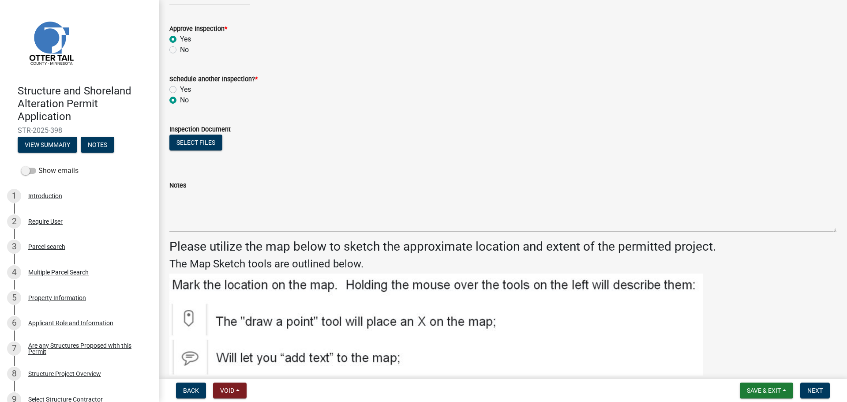
scroll to position [298, 0]
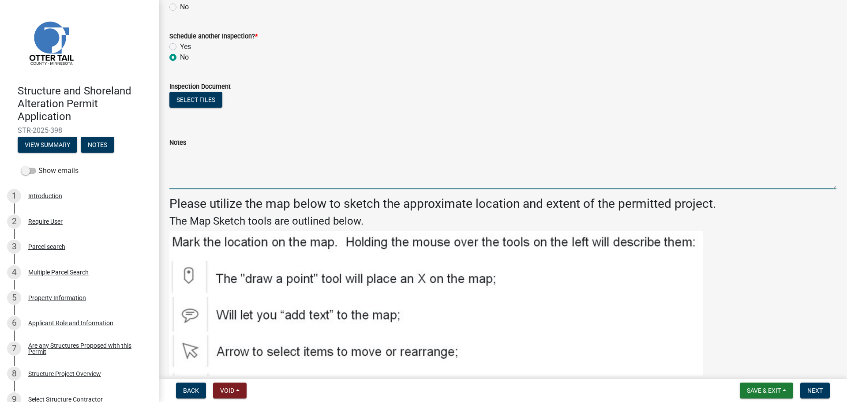
click at [204, 157] on textarea "Notes" at bounding box center [502, 168] width 667 height 41
type textarea "Meets all setbacks."
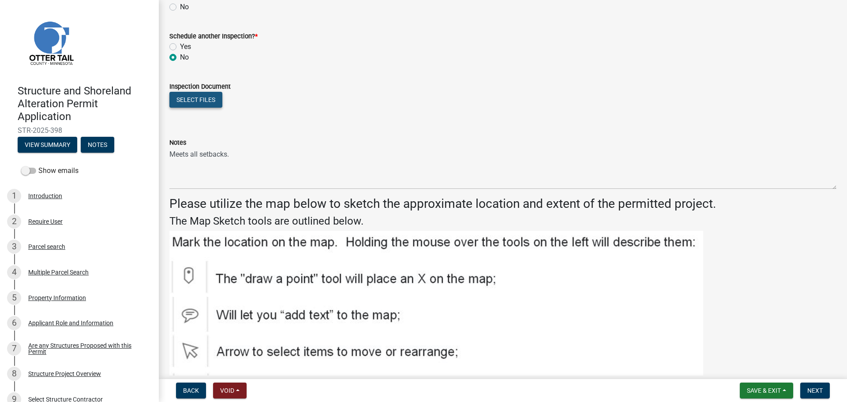
click at [194, 102] on button "Select files" at bounding box center [195, 100] width 53 height 16
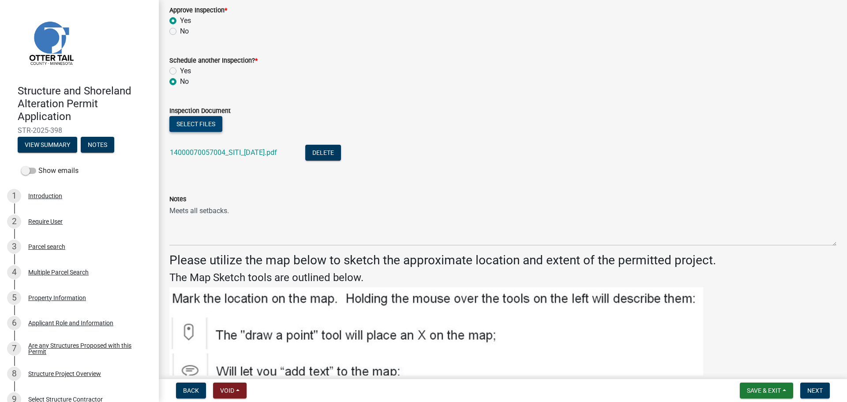
scroll to position [265, 0]
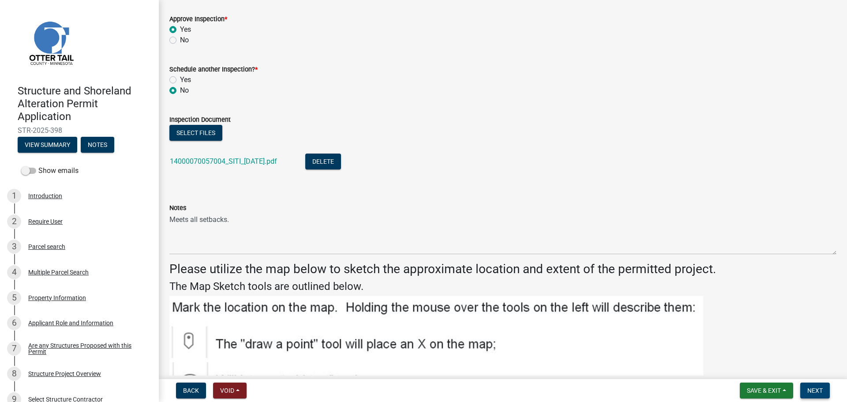
click at [819, 387] on span "Next" at bounding box center [814, 390] width 15 height 7
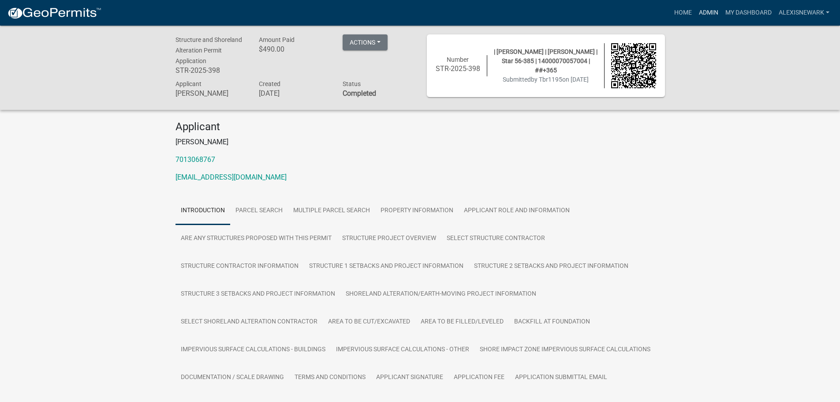
click at [709, 16] on link "Admin" at bounding box center [709, 12] width 26 height 17
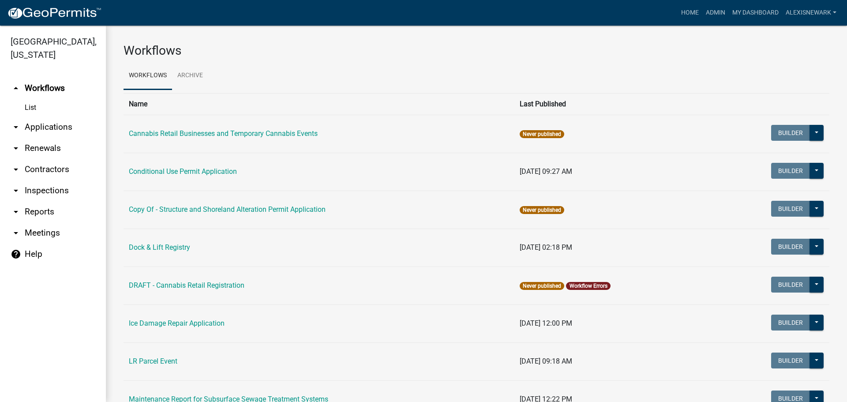
click at [89, 132] on link "arrow_drop_down Applications" at bounding box center [53, 126] width 106 height 21
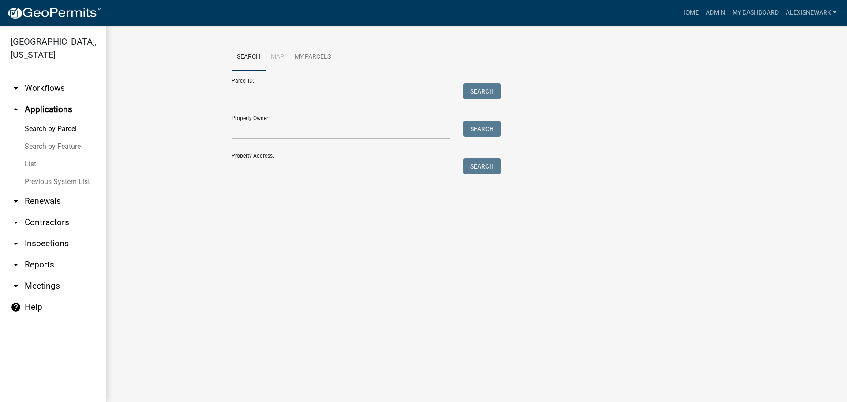
click at [279, 95] on input "Parcel ID:" at bounding box center [341, 92] width 218 height 18
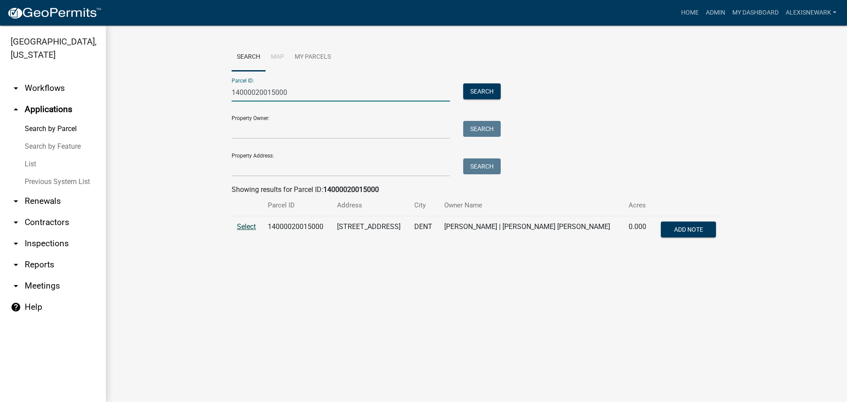
type input "14000020015000"
click at [238, 225] on span "Select" at bounding box center [246, 226] width 19 height 8
